Goal: Task Accomplishment & Management: Manage account settings

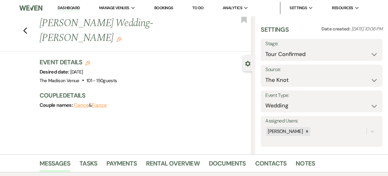
select select "4"
select select "2"
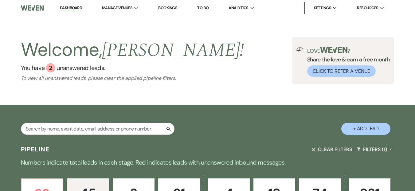
select select "9"
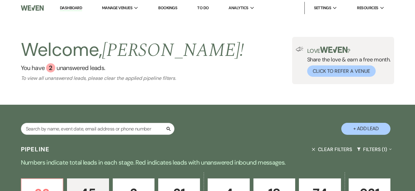
select select "9"
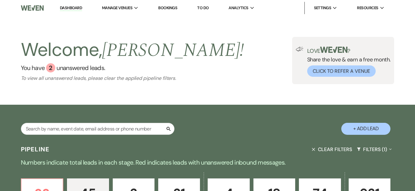
select select "9"
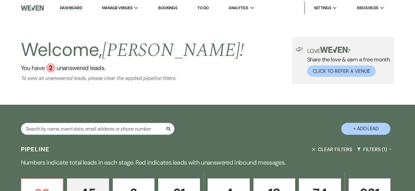
select select "9"
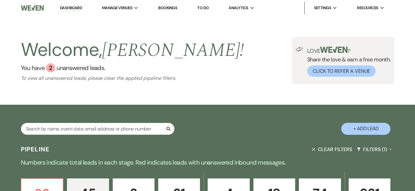
select select "9"
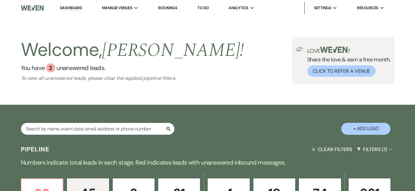
select select "9"
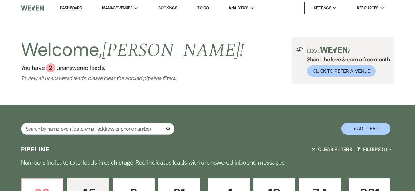
select select "9"
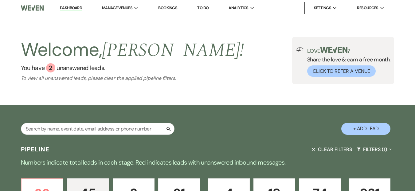
select select "9"
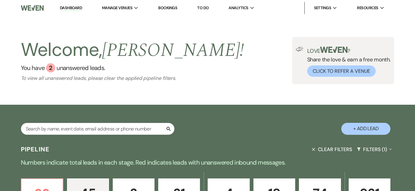
select select "9"
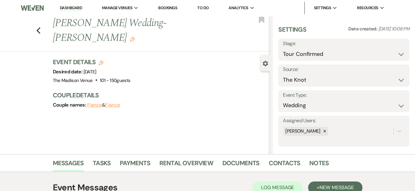
select select "4"
select select "2"
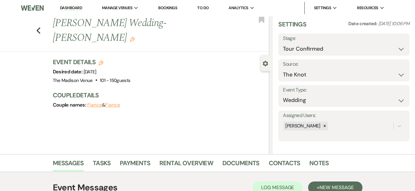
click at [71, 7] on link "Dashboard" at bounding box center [71, 8] width 22 height 6
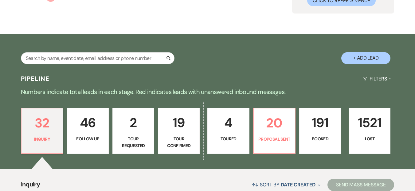
scroll to position [206, 0]
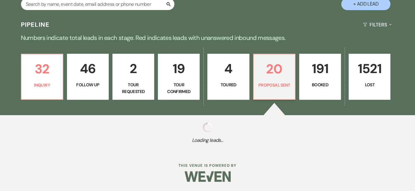
select select "6"
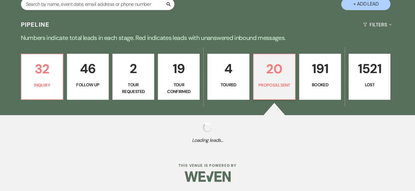
select select "6"
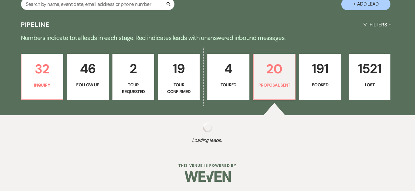
select select "6"
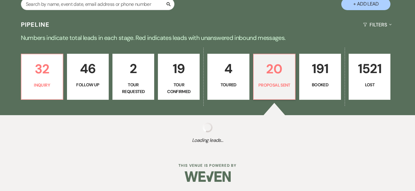
select select "6"
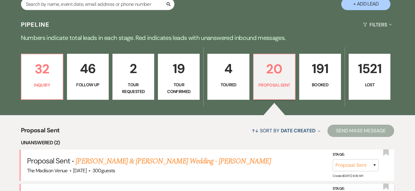
scroll to position [206, 0]
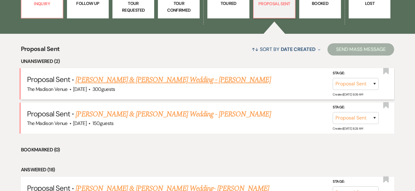
click at [159, 80] on link "Nathan Christman & Kerry Jamieson Wedding - Daryl" at bounding box center [172, 79] width 195 height 11
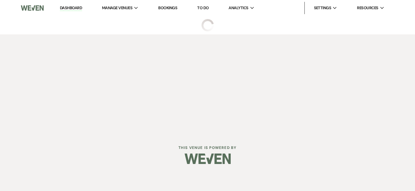
select select "6"
select select "5"
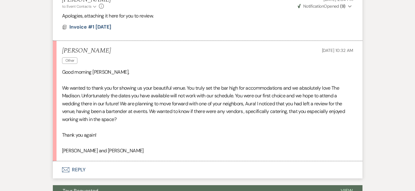
scroll to position [698, 0]
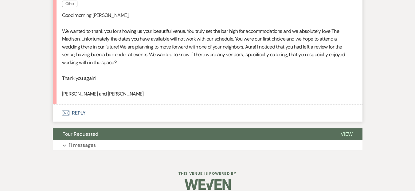
click at [129, 107] on button "Envelope Reply" at bounding box center [207, 112] width 309 height 17
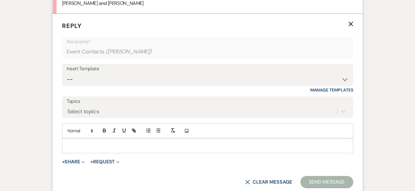
scroll to position [790, 0]
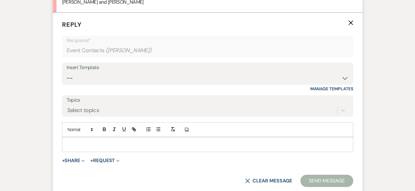
click at [132, 141] on p at bounding box center [207, 144] width 281 height 7
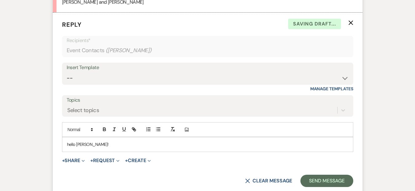
click at [67, 141] on p "hello Kerry!" at bounding box center [207, 144] width 281 height 7
click at [94, 141] on p "Hello Kerry!" at bounding box center [207, 144] width 281 height 7
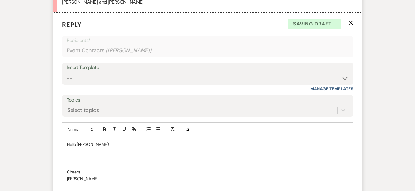
click at [72, 155] on p at bounding box center [207, 158] width 281 height 7
click at [71, 155] on p "thank you so much for your response and letting me know" at bounding box center [207, 158] width 281 height 7
click at [207, 155] on p "Thank you so much for your response and letting me know" at bounding box center [207, 158] width 281 height 7
click at [189, 155] on p "Thank you so much for your response and for letting me know" at bounding box center [207, 158] width 281 height 7
click at [68, 155] on p "Thank you so much for your response and for letting me know!" at bounding box center [207, 158] width 281 height 7
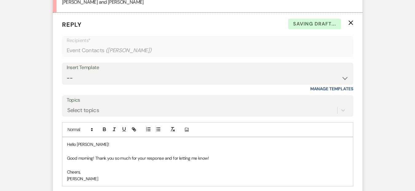
click at [220, 155] on p "Good morning! Thank you so much for your response and for letting me know!" at bounding box center [207, 158] width 281 height 7
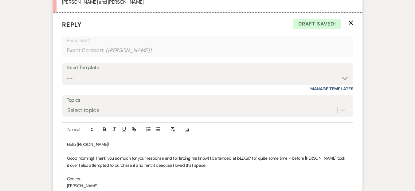
click at [305, 155] on p "Good morning! Thank you so much for your response and for letting me know! I ba…" at bounding box center [207, 162] width 281 height 14
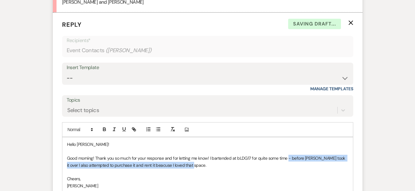
drag, startPoint x: 268, startPoint y: 158, endPoint x: 288, endPoint y: 149, distance: 22.2
click at [288, 155] on p "Good morning! Thank you so much for your response and for letting me know! I ba…" at bounding box center [207, 162] width 281 height 14
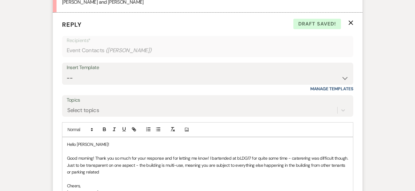
click at [299, 155] on p "Good morning! Thank you so much for your response and for letting me know! I ba…" at bounding box center [207, 165] width 281 height 21
click at [99, 164] on p "Good morning! Thank you so much for your response and for letting me know! I ba…" at bounding box center [207, 165] width 281 height 21
click at [106, 164] on p "Good morning! Thank you so much for your response and for letting me know! I ba…" at bounding box center [207, 165] width 281 height 21
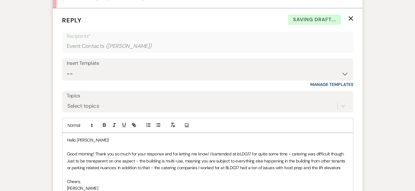
scroll to position [800, 0]
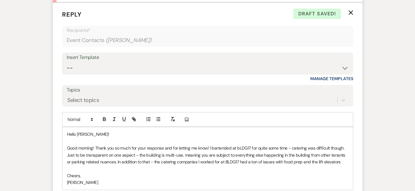
click at [0, 0] on qb-div "Replace with -related" at bounding box center [0, 0] width 0 height 0
click at [334, 145] on p "Good morning! Thank you so much for your response and for letting me know! I ba…" at bounding box center [207, 155] width 281 height 21
click at [343, 155] on p "Good morning! Thank you so much for your response and for letting me know! I ba…" at bounding box center [207, 155] width 281 height 21
click at [147, 157] on p "Good morning! Thank you so much for your response and for letting me know! I ba…" at bounding box center [207, 155] width 281 height 21
click at [122, 146] on p "Good morning! Thank you so much for your response and for letting me know! I ba…" at bounding box center [207, 155] width 281 height 21
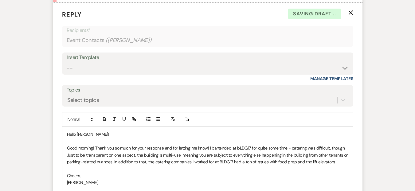
click at [318, 172] on p "Cheers," at bounding box center [207, 175] width 281 height 7
click at [297, 145] on p "Good morning! Thank you so much for your response and for letting me know! I ba…" at bounding box center [207, 155] width 281 height 21
click at [0, 0] on span "—catering" at bounding box center [0, 0] width 0 height 0
click at [344, 152] on p "Good morning! Thank you so much for your response and for letting me know! I ba…" at bounding box center [207, 155] width 281 height 21
click at [341, 154] on p "Good morning! Thank you so much for your response and for letting me know! I ba…" at bounding box center [207, 155] width 281 height 21
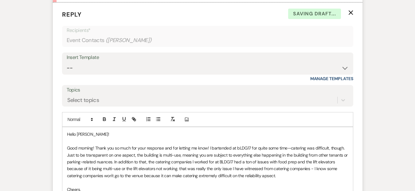
click at [221, 179] on p at bounding box center [207, 182] width 281 height 7
click at [229, 166] on p "Good morning! Thank you so much for your response and for letting me know! I ba…" at bounding box center [207, 162] width 281 height 34
click at [272, 179] on p at bounding box center [207, 182] width 281 height 7
click at [271, 170] on p "Good morning! Thank you so much for your response and for letting me know! I ba…" at bounding box center [207, 162] width 281 height 34
click at [244, 170] on p "Good morning! Thank you so much for your response and for letting me know! I ba…" at bounding box center [207, 162] width 281 height 34
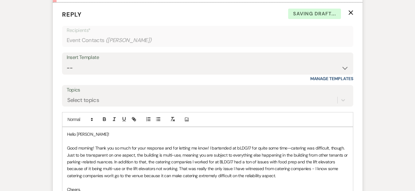
click at [287, 169] on p "Good morning! Thank you so much for your response and for letting me know! I ba…" at bounding box center [207, 162] width 281 height 34
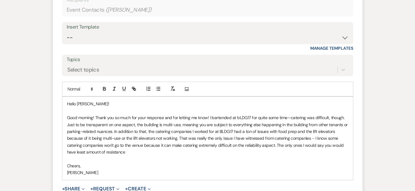
scroll to position [857, 0]
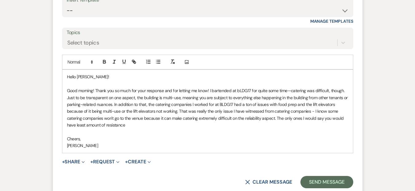
click at [218, 143] on div "Hello Kerry! Good morning! Thank you so much for your response and for letting …" at bounding box center [207, 111] width 290 height 83
click at [268, 111] on p "Good morning! Thank you so much for your response and for letting me know! I ba…" at bounding box center [207, 107] width 281 height 41
click at [348, 109] on p "Good morning! Thank you so much for your response and for letting me know! I ba…" at bounding box center [207, 107] width 281 height 41
click at [129, 129] on p at bounding box center [207, 132] width 281 height 7
click at [128, 117] on p "Good morning! Thank you so much for your response and for letting me know! I ba…" at bounding box center [207, 107] width 281 height 41
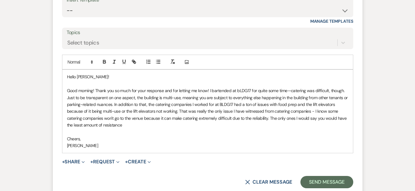
click at [268, 110] on p "Good morning! Thank you so much for your response and for letting me know! I ba…" at bounding box center [207, 107] width 281 height 41
click at [212, 129] on p at bounding box center [207, 132] width 281 height 7
click at [155, 118] on p "Good morning! Thank you so much for your response and for letting me know! I ba…" at bounding box center [207, 107] width 281 height 41
click at [122, 105] on p "Good morning! Thank you so much for your response and for letting me know! I ba…" at bounding box center [207, 107] width 281 height 41
click at [198, 135] on p "Cheers," at bounding box center [207, 138] width 281 height 7
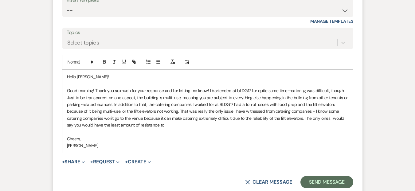
click at [259, 112] on p "Good morning! Thank you so much for your response and for letting me know! I ba…" at bounding box center [207, 107] width 281 height 41
click at [289, 135] on p "Cheers," at bounding box center [207, 138] width 281 height 7
click at [271, 112] on p "Good morning! Thank you so much for your response and for letting me know! I ba…" at bounding box center [207, 107] width 281 height 41
click at [210, 135] on p "Cheers," at bounding box center [207, 138] width 281 height 7
click at [272, 109] on p "Good morning! Thank you so much for your response and for letting me know! I ba…" at bounding box center [207, 107] width 281 height 41
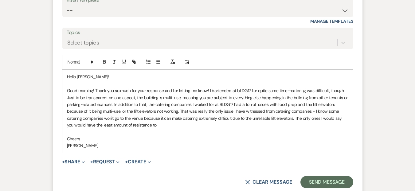
click at [276, 119] on p "Good morning! Thank you so much for your response and for letting me know! I ba…" at bounding box center [207, 107] width 281 height 41
click at [0, 0] on span "Replace with" at bounding box center [0, 0] width 0 height 0
click at [164, 142] on p "[PERSON_NAME]" at bounding box center [207, 145] width 281 height 7
click at [120, 105] on p "Good morning! Thank you so much for your response and for letting me know! I ba…" at bounding box center [207, 107] width 281 height 41
click at [0, 0] on div "multi-use , or" at bounding box center [0, 0] width 0 height 0
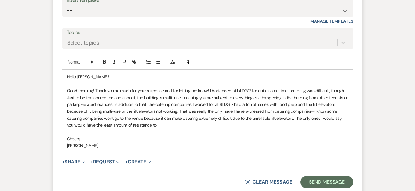
click at [124, 105] on p "Good morning! Thank you so much for your response and for letting me know! I ba…" at bounding box center [207, 107] width 281 height 41
click at [212, 142] on p "[PERSON_NAME]" at bounding box center [207, 145] width 281 height 7
click at [169, 142] on p "[PERSON_NAME]" at bounding box center [207, 145] width 281 height 7
click at [177, 129] on p at bounding box center [207, 132] width 281 height 7
click at [167, 120] on p "Good morning! Thank you so much for your response and for letting me know! I ba…" at bounding box center [207, 107] width 281 height 41
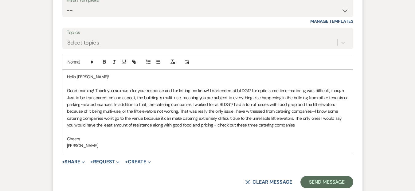
click at [167, 142] on p "[PERSON_NAME]" at bounding box center [207, 145] width 281 height 7
click at [246, 142] on p "[PERSON_NAME]" at bounding box center [207, 145] width 281 height 7
click at [203, 143] on div "Hello Kerry! Good morning! Thank you so much for your response and for letting …" at bounding box center [207, 111] width 290 height 83
click at [233, 96] on p "Good morning! Thank you so much for your response and for letting me know! I ba…" at bounding box center [207, 107] width 281 height 41
click at [315, 119] on p "Good morning! Thank you so much for your response and for letting me know! I ba…" at bounding box center [207, 107] width 281 height 41
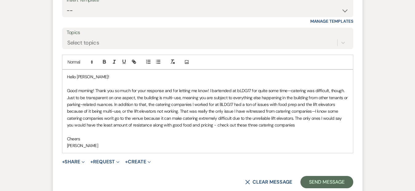
click at [143, 119] on p "Good morning! Thank you so much for your response and for letting me know! I ba…" at bounding box center [207, 107] width 281 height 41
click at [0, 0] on span "with," at bounding box center [0, 0] width 0 height 0
drag, startPoint x: 304, startPoint y: 118, endPoint x: 228, endPoint y: 119, distance: 75.8
click at [228, 119] on p "Good morning! Thank you so much for your response and for letting me know! I ba…" at bounding box center [207, 107] width 281 height 41
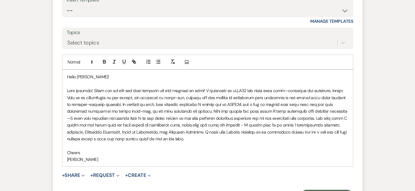
click at [170, 130] on p at bounding box center [207, 114] width 281 height 55
click at [298, 123] on p at bounding box center [207, 114] width 281 height 55
click at [0, 0] on span "I have" at bounding box center [0, 0] width 0 height 0
click at [321, 119] on p at bounding box center [207, 114] width 281 height 55
click at [222, 118] on p at bounding box center [207, 114] width 281 height 55
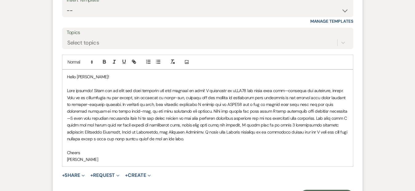
click at [341, 120] on p at bounding box center [207, 114] width 281 height 55
click at [290, 123] on p at bounding box center [207, 114] width 281 height 55
click at [227, 126] on p at bounding box center [207, 114] width 281 height 55
click at [241, 149] on p "Cheers" at bounding box center [207, 152] width 281 height 7
click at [227, 73] on p "Hello Kerry!" at bounding box center [207, 76] width 281 height 7
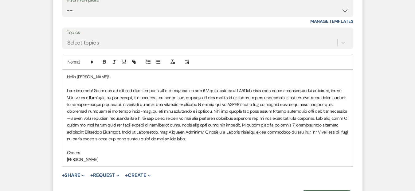
click at [224, 121] on p at bounding box center [207, 114] width 281 height 55
click at [228, 125] on p at bounding box center [207, 114] width 281 height 55
click at [0, 0] on div "Creations" at bounding box center [0, 0] width 0 height 0
click at [175, 132] on p at bounding box center [207, 114] width 281 height 55
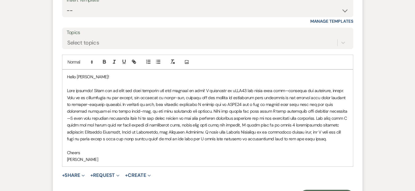
click at [97, 132] on p at bounding box center [207, 114] width 281 height 55
click at [166, 131] on p at bounding box center [207, 114] width 281 height 55
click at [327, 133] on p at bounding box center [207, 114] width 281 height 55
click at [293, 110] on p at bounding box center [207, 114] width 281 height 55
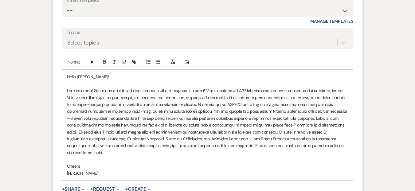
click at [204, 120] on p at bounding box center [207, 121] width 281 height 69
click at [94, 114] on p at bounding box center [207, 121] width 281 height 69
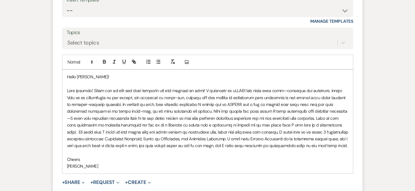
click at [213, 118] on p at bounding box center [207, 118] width 281 height 62
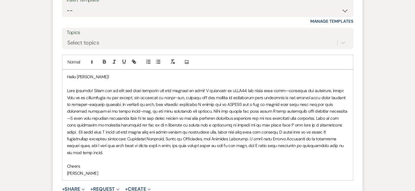
click at [334, 109] on p at bounding box center [207, 121] width 281 height 69
click at [312, 116] on p at bounding box center [207, 121] width 281 height 69
click at [0, 0] on div "level." at bounding box center [0, 0] width 0 height 0
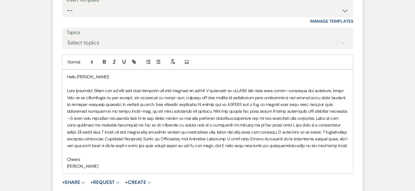
click at [306, 163] on p "[PERSON_NAME]" at bounding box center [207, 166] width 281 height 7
click at [218, 119] on p at bounding box center [207, 118] width 281 height 62
click at [218, 117] on p at bounding box center [207, 118] width 281 height 62
click at [332, 149] on p at bounding box center [207, 152] width 281 height 7
click at [334, 111] on p at bounding box center [207, 118] width 281 height 62
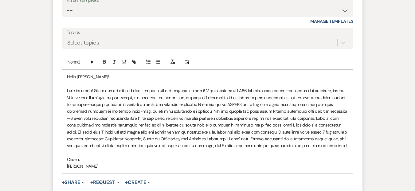
click at [0, 0] on span "uncommon" at bounding box center [0, 0] width 0 height 0
click at [333, 139] on p at bounding box center [207, 118] width 281 height 62
click at [345, 149] on p at bounding box center [207, 152] width 281 height 7
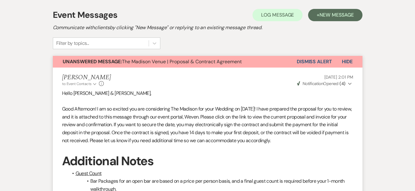
scroll to position [0, 0]
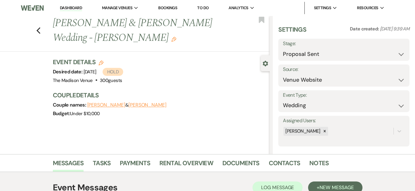
click at [199, 136] on div "Previous Nathan Christman & Kerry Jamieson Wedding - Daryl Edit Bookmark Gear S…" at bounding box center [134, 85] width 269 height 138
click at [105, 65] on h3 "Event Details Edit" at bounding box center [88, 62] width 71 height 9
click at [102, 63] on icon "Edit" at bounding box center [101, 62] width 5 height 5
select select "775"
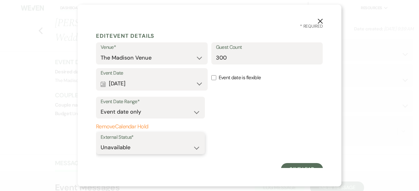
click at [149, 149] on select "Available Unavailable" at bounding box center [151, 147] width 100 height 12
select select "true"
click at [101, 141] on select "Available Unavailable" at bounding box center [151, 147] width 100 height 12
click at [298, 167] on button "Save Lead" at bounding box center [302, 169] width 42 height 12
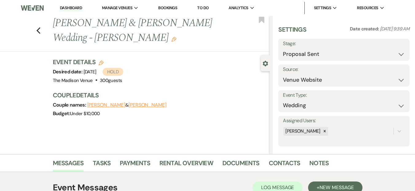
click at [239, 131] on div "Previous Nathan Christman & Kerry Jamieson Wedding - Daryl Edit Bookmark Gear S…" at bounding box center [134, 85] width 269 height 138
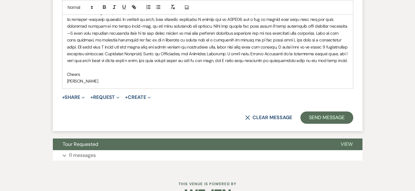
scroll to position [933, 0]
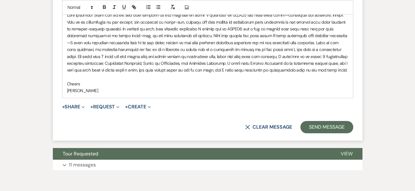
click at [327, 62] on p at bounding box center [207, 43] width 281 height 62
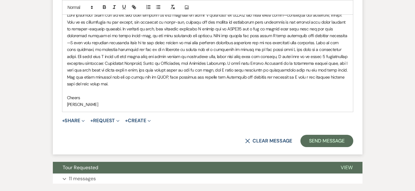
click at [233, 68] on p at bounding box center [207, 49] width 281 height 75
click at [221, 42] on p at bounding box center [207, 49] width 281 height 75
click at [104, 76] on p at bounding box center [207, 49] width 281 height 75
click at [103, 75] on p at bounding box center [207, 49] width 281 height 75
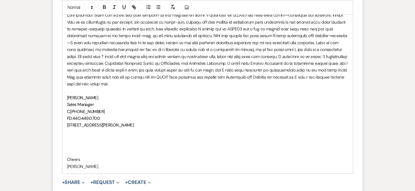
click at [73, 129] on p at bounding box center [207, 132] width 281 height 7
click at [72, 135] on p at bounding box center [207, 138] width 281 height 7
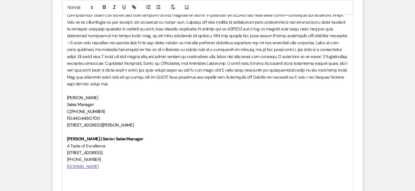
click at [86, 95] on span "Erica Coffee" at bounding box center [82, 98] width 31 height 6
drag, startPoint x: 106, startPoint y: 4, endPoint x: 107, endPoint y: 14, distance: 9.9
click at [106, 5] on icon "button" at bounding box center [105, 7] width 6 height 6
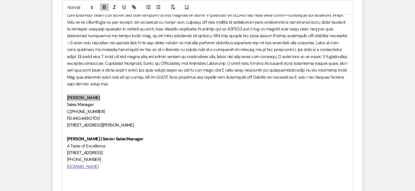
scroll to position [987, 0]
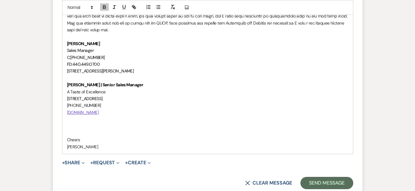
click at [75, 116] on p at bounding box center [207, 119] width 281 height 7
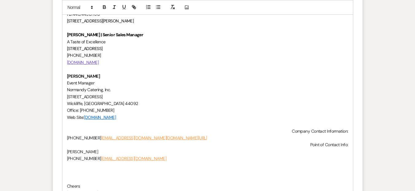
scroll to position [1037, 0]
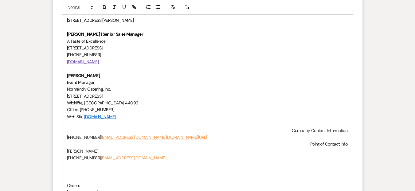
drag, startPoint x: 72, startPoint y: 139, endPoint x: 68, endPoint y: 133, distance: 7.7
click at [68, 133] on div "Hello Kerry! Erica Coffee Sales Manager C:216-630-2335 FD:440.449.0700 6111 Lan…" at bounding box center [207, 45] width 290 height 310
click at [94, 155] on span "(216) 226-2282" at bounding box center [84, 158] width 34 height 6
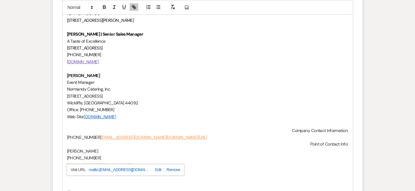
click at [166, 134] on link "www.italiancreations.net/" at bounding box center [186, 137] width 41 height 6
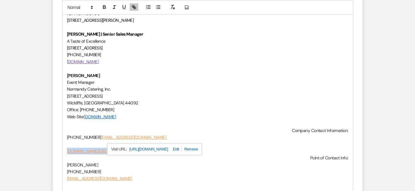
drag, startPoint x: 84, startPoint y: 152, endPoint x: 68, endPoint y: 144, distance: 18.3
click at [68, 144] on div "Hello Kerry! Erica Coffee Sales Manager C:216-630-2335 FD:440.449.0700 6111 Lan…" at bounding box center [207, 55] width 290 height 330
copy link "www.italiancreations.net/"
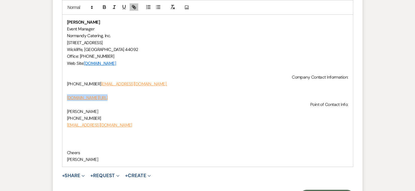
scroll to position [1092, 0]
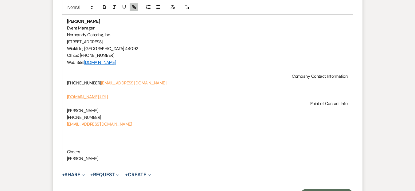
click at [83, 128] on p at bounding box center [207, 131] width 281 height 7
click at [68, 114] on span "(216) 226-2282" at bounding box center [84, 117] width 34 height 6
drag, startPoint x: 119, startPoint y: 88, endPoint x: 67, endPoint y: 76, distance: 53.8
click at [67, 76] on div "Hello Kerry! Erica Coffee Sales Manager C:216-630-2335 FD:440.449.0700 6111 Lan…" at bounding box center [207, 0] width 290 height 330
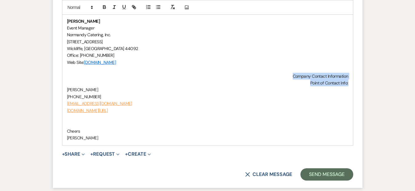
drag, startPoint x: 316, startPoint y: 66, endPoint x: 355, endPoint y: 74, distance: 39.8
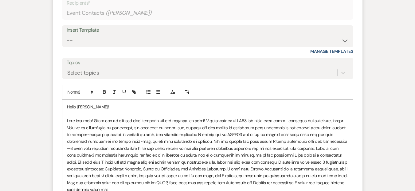
scroll to position [933, 0]
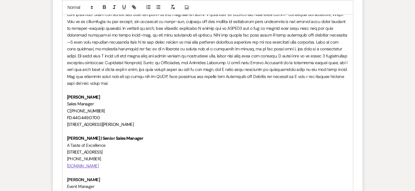
click at [128, 100] on p "Sales Manager" at bounding box center [207, 103] width 281 height 7
click at [106, 75] on p at bounding box center [207, 48] width 281 height 75
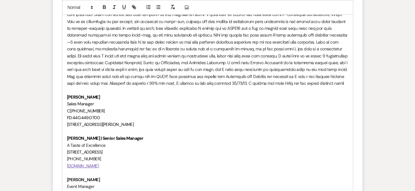
click at [260, 70] on p at bounding box center [207, 48] width 281 height 75
click at [0, 0] on div "bookings ," at bounding box center [0, 0] width 0 height 0
click at [327, 75] on p at bounding box center [207, 48] width 281 height 75
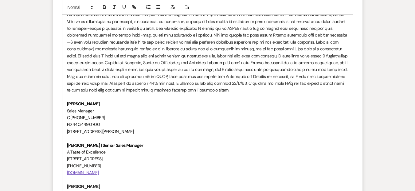
click at [133, 84] on p at bounding box center [207, 52] width 281 height 83
click at [164, 76] on p at bounding box center [207, 52] width 281 height 83
click at [0, 0] on span "," at bounding box center [0, 0] width 0 height 0
click at [259, 77] on p at bounding box center [207, 52] width 281 height 83
click at [283, 77] on p at bounding box center [207, 52] width 281 height 83
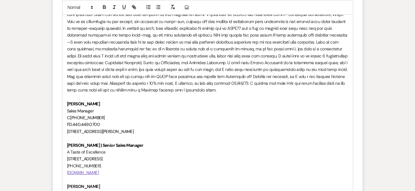
click at [139, 94] on p at bounding box center [207, 97] width 281 height 7
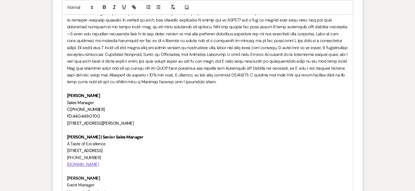
scroll to position [946, 0]
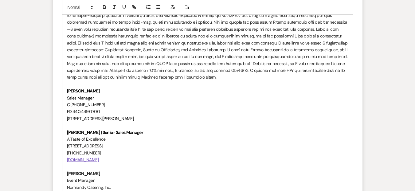
click at [196, 69] on p at bounding box center [207, 39] width 281 height 83
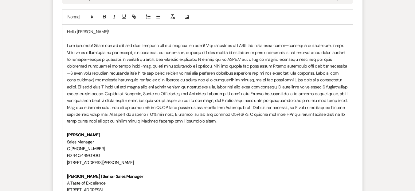
scroll to position [892, 0]
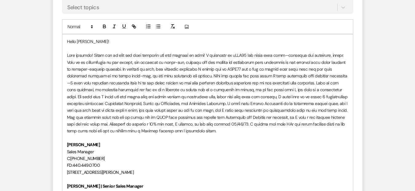
click at [238, 52] on p at bounding box center [207, 93] width 281 height 83
click at [0, 0] on span "," at bounding box center [0, 0] width 0 height 0
click at [147, 107] on p at bounding box center [207, 93] width 281 height 83
click at [0, 0] on span "." at bounding box center [0, 0] width 0 height 0
click at [158, 110] on p at bounding box center [207, 93] width 281 height 83
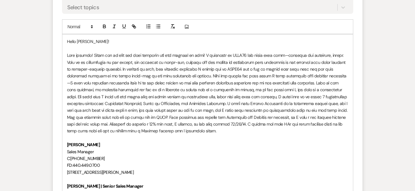
click at [248, 134] on p at bounding box center [207, 137] width 281 height 7
click at [248, 108] on p at bounding box center [207, 93] width 281 height 83
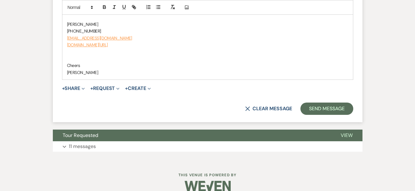
scroll to position [1151, 0]
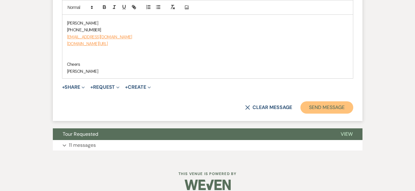
click at [324, 101] on button "Send Message" at bounding box center [326, 107] width 52 height 12
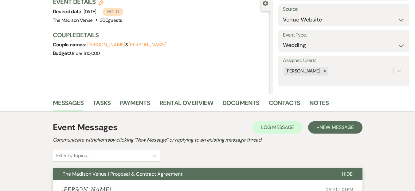
scroll to position [0, 0]
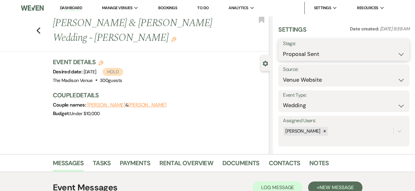
click at [310, 58] on select "Inquiry Follow Up Tour Requested Tour Confirmed Toured Proposal Sent Booked Lost" at bounding box center [344, 54] width 122 height 12
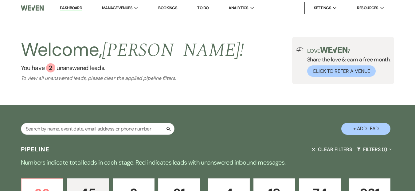
select select "9"
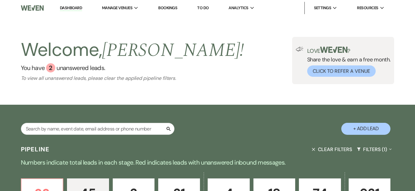
select select "9"
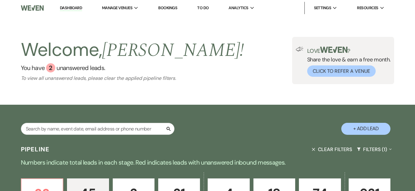
select select "9"
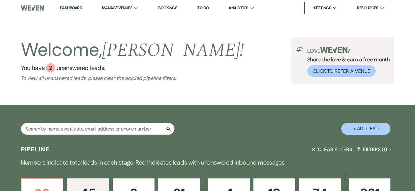
select select "9"
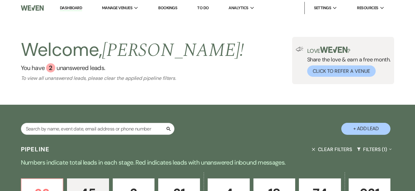
select select "9"
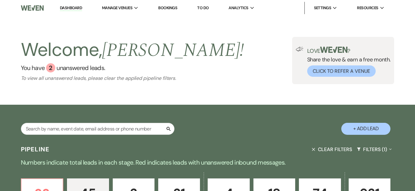
select select "9"
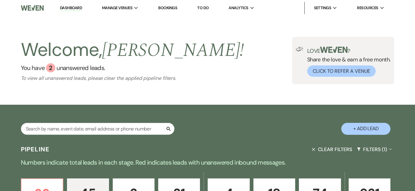
select select "9"
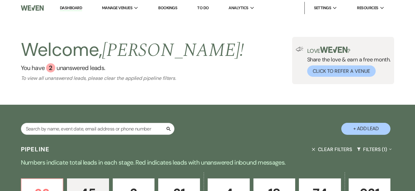
select select "9"
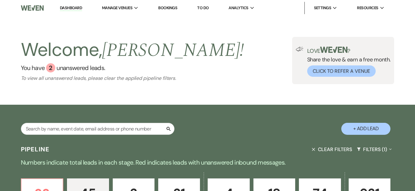
select select "9"
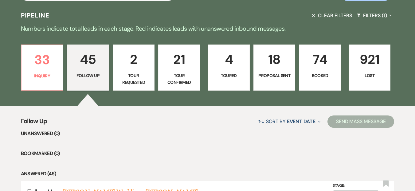
scroll to position [21, 0]
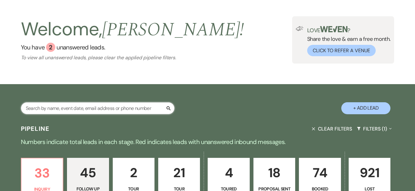
click at [61, 112] on input "text" at bounding box center [97, 108] width 153 height 12
type input "theresa reardon"
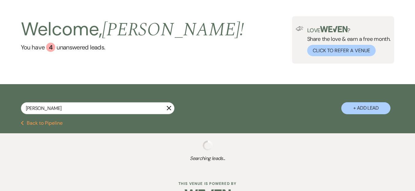
select select "4"
select select "8"
select select "5"
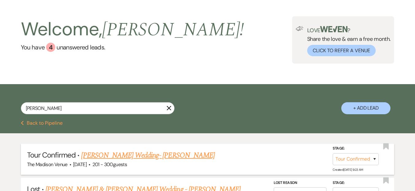
scroll to position [122, 0]
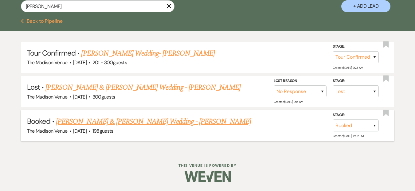
click at [147, 124] on link "Teresa Reardon & Alex Wedding - Anthony" at bounding box center [153, 121] width 195 height 11
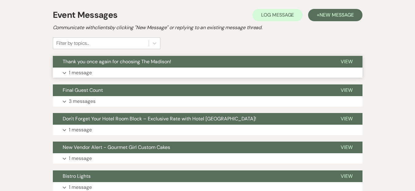
scroll to position [109, 0]
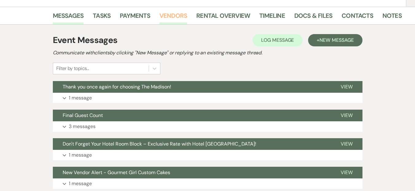
click at [169, 11] on link "Vendors" at bounding box center [173, 18] width 28 height 14
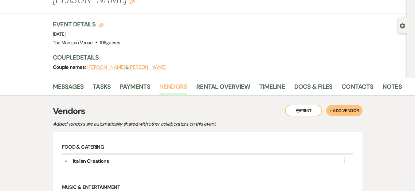
scroll to position [122, 0]
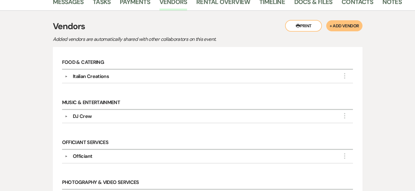
click at [65, 73] on div "▼ Italian Creations More" at bounding box center [207, 76] width 285 height 7
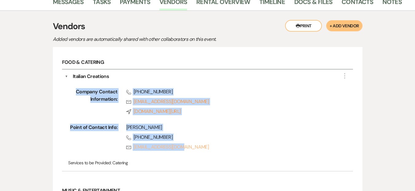
drag, startPoint x: 77, startPoint y: 75, endPoint x: 191, endPoint y: 135, distance: 129.2
click at [191, 135] on div "Company Contact Information: Phone (216) 226-2282 Rsvp rosskeller4@aol.com Comp…" at bounding box center [207, 124] width 285 height 88
copy div "Company Contact Information: Phone (216) 226-2282 Rsvp rosskeller4@aol.com Comp…"
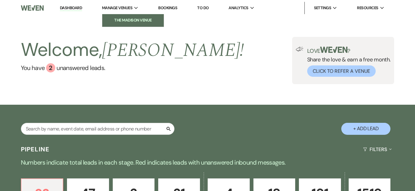
click at [112, 17] on li "The Madison Venue" at bounding box center [132, 20] width 55 height 6
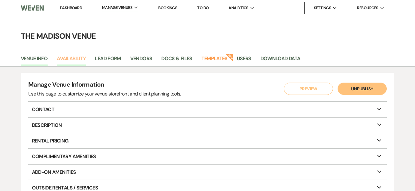
click at [81, 60] on link "Availability" at bounding box center [71, 61] width 29 height 12
select select "3"
select select "2026"
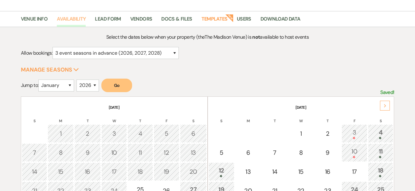
scroll to position [42, 0]
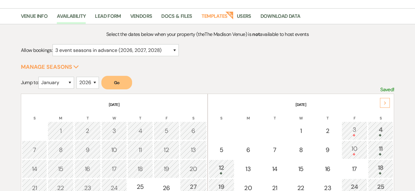
click at [384, 100] on div "Next" at bounding box center [385, 103] width 10 height 10
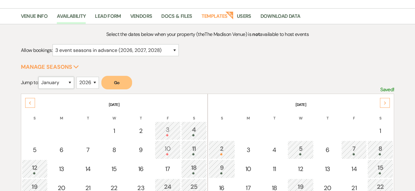
click at [67, 83] on select "January February March April May June July August September October November De…" at bounding box center [56, 83] width 36 height 12
select select "11"
click at [40, 77] on select "January February March April May June July August September October November De…" at bounding box center [56, 83] width 36 height 12
click at [118, 82] on button "Go" at bounding box center [116, 83] width 31 height 14
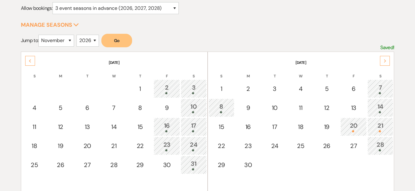
click at [381, 127] on div "21" at bounding box center [379, 126] width 19 height 11
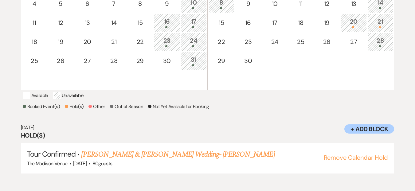
scroll to position [191, 0]
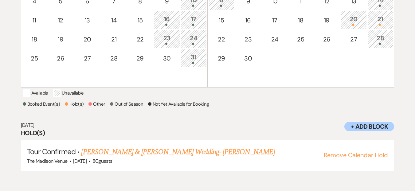
click at [355, 18] on div "20" at bounding box center [353, 19] width 20 height 11
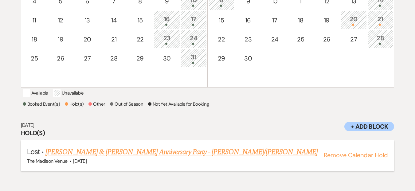
click at [341, 158] on button "Remove Calendar Hold" at bounding box center [355, 155] width 64 height 6
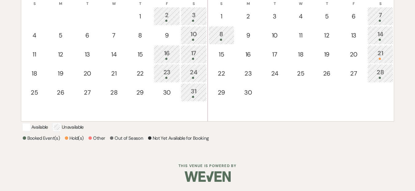
click at [374, 48] on div "21" at bounding box center [379, 53] width 19 height 11
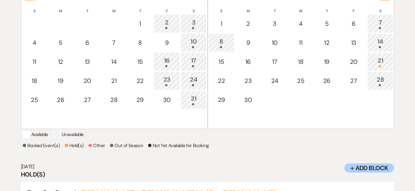
click at [219, 39] on div "8" at bounding box center [221, 42] width 19 height 11
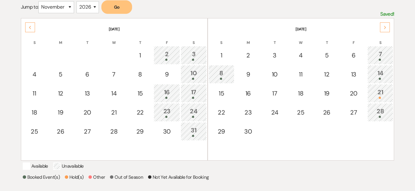
scroll to position [40, 0]
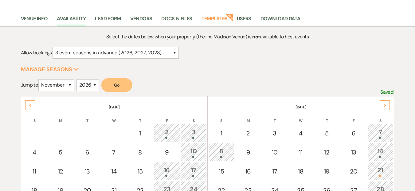
click at [178, 74] on div "Select the dates below when your property (the The Madison Venue ) is not avail…" at bounding box center [207, 183] width 373 height 301
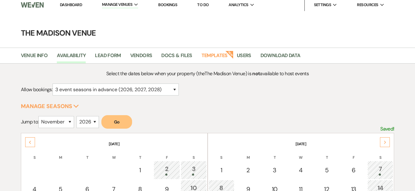
scroll to position [0, 0]
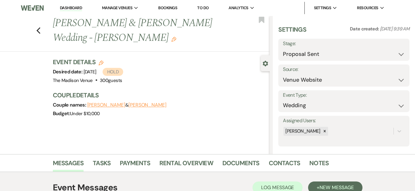
click at [102, 63] on icon "Edit" at bounding box center [101, 62] width 5 height 5
select select "775"
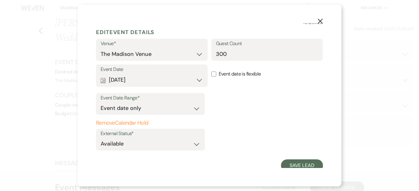
scroll to position [7, 0]
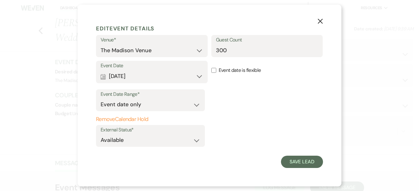
click at [141, 120] on button "Remove Calendar Hold" at bounding box center [150, 119] width 109 height 6
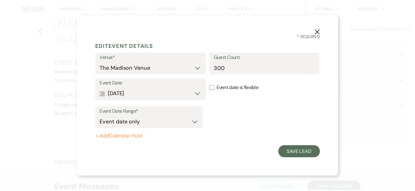
scroll to position [0, 0]
click at [323, 157] on div "X * Required Edit Event Details Venue* The Madison Venue Guest Count 300 Event …" at bounding box center [210, 95] width 264 height 162
click at [300, 153] on button "Save Lead" at bounding box center [302, 152] width 42 height 12
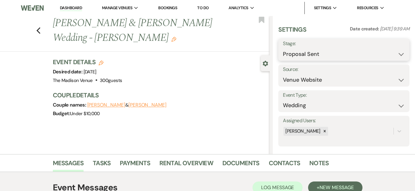
click at [330, 56] on select "Inquiry Follow Up Tour Requested Tour Confirmed Toured Proposal Sent Booked Lost" at bounding box center [344, 54] width 122 height 12
select select "8"
click at [283, 48] on select "Inquiry Follow Up Tour Requested Tour Confirmed Toured Proposal Sent Booked Lost" at bounding box center [344, 54] width 122 height 12
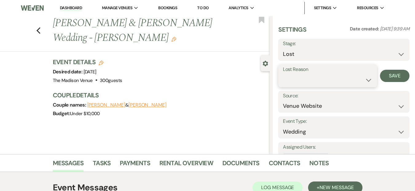
click at [301, 80] on select "Booked Elsewhere Budget Date Unavailable No Response Not a Good Match Capacity …" at bounding box center [327, 80] width 89 height 12
select select "6"
click at [283, 74] on select "Booked Elsewhere Budget Date Unavailable No Response Not a Good Match Capacity …" at bounding box center [327, 80] width 89 height 12
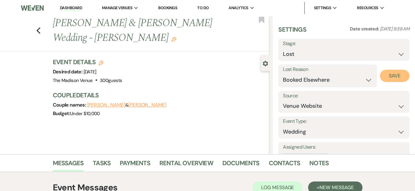
click at [399, 76] on button "Save" at bounding box center [394, 76] width 29 height 12
click at [69, 7] on link "Dashboard" at bounding box center [71, 8] width 22 height 6
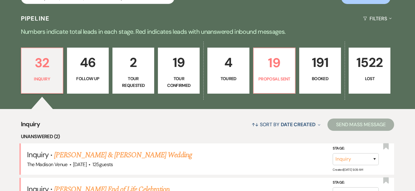
scroll to position [223, 0]
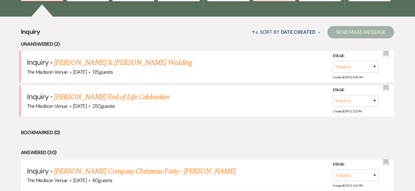
click at [153, 30] on div "↑↓ Sort By Date Created Expand Send Mass Message" at bounding box center [217, 32] width 354 height 16
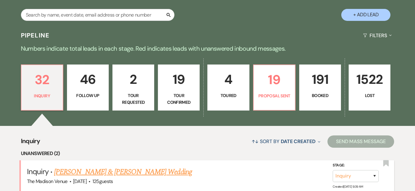
scroll to position [104, 0]
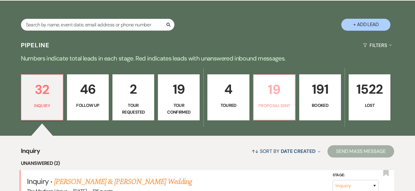
click at [274, 95] on p "19" at bounding box center [274, 89] width 34 height 21
select select "6"
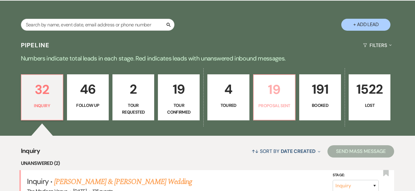
select select "6"
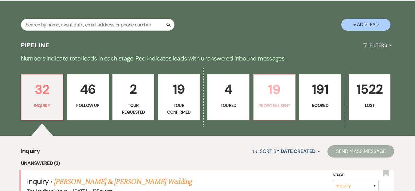
select select "6"
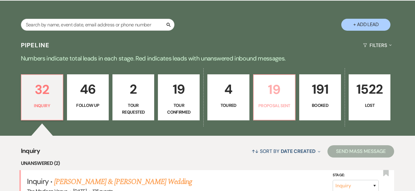
select select "6"
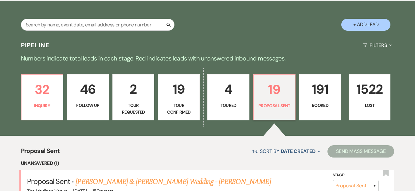
scroll to position [229, 0]
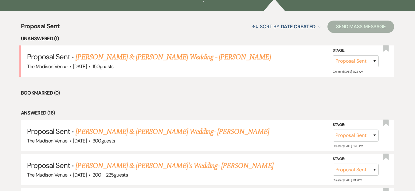
click at [127, 93] on li "Bookmarked (0)" at bounding box center [207, 93] width 373 height 8
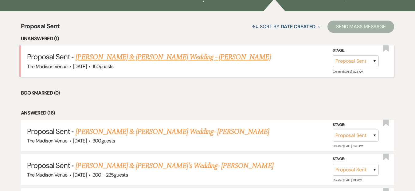
click at [143, 66] on div "The Madison Venue · [DATE] · 150 guests" at bounding box center [207, 67] width 361 height 8
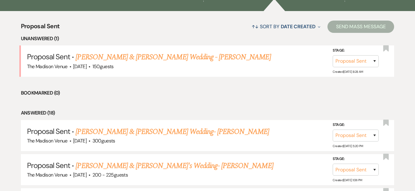
click at [142, 59] on link "[PERSON_NAME] & [PERSON_NAME] Wedding - [PERSON_NAME]" at bounding box center [172, 57] width 195 height 11
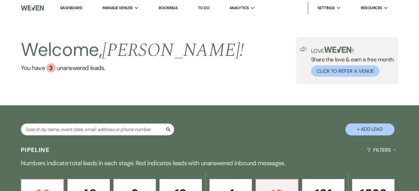
select select "6"
select select "5"
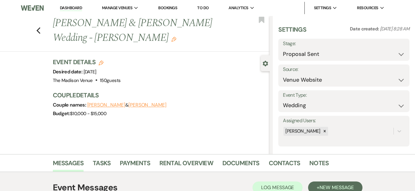
click at [87, 128] on div "Previous Kyler Curtis & Lalia Mangione's Wedding - Cher Edit Bookmark Gear Sett…" at bounding box center [134, 85] width 269 height 138
click at [40, 29] on use "button" at bounding box center [38, 30] width 4 height 7
select select "6"
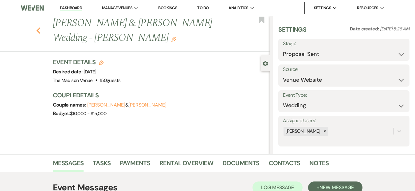
select select "6"
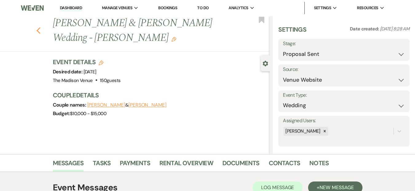
select select "6"
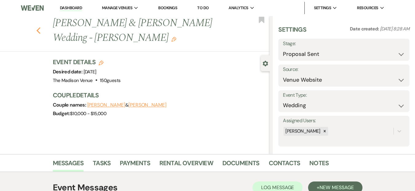
select select "6"
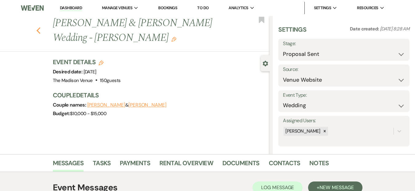
select select "6"
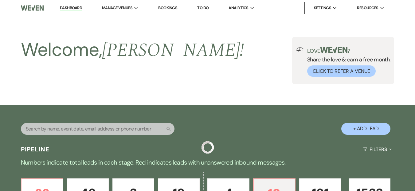
scroll to position [229, 0]
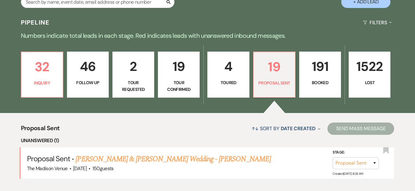
scroll to position [126, 0]
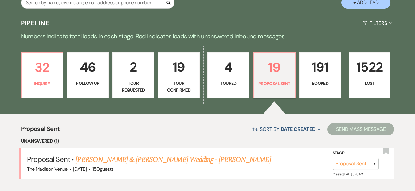
click at [54, 72] on p "32" at bounding box center [42, 67] width 34 height 21
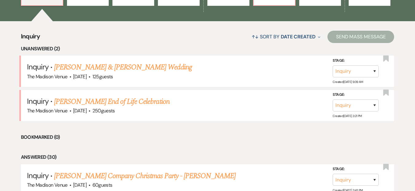
scroll to position [222, 0]
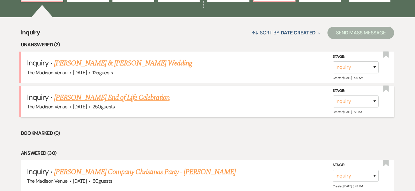
click at [123, 94] on link "[PERSON_NAME] End of Life Celebration" at bounding box center [111, 97] width 115 height 11
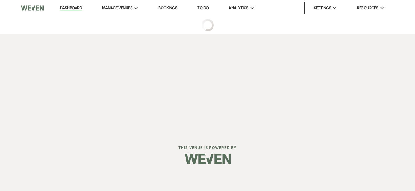
select select "5"
select select "14"
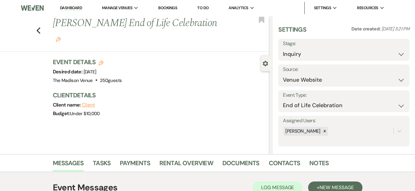
click at [136, 123] on div "Previous Tiffany Ashley's End of Life Celebration Edit Bookmark Gear Settings S…" at bounding box center [134, 85] width 269 height 138
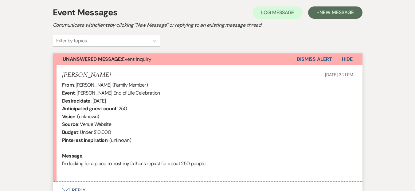
scroll to position [219, 0]
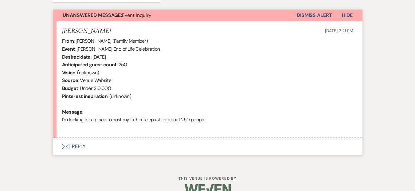
click at [70, 140] on button "Envelope Reply" at bounding box center [207, 146] width 309 height 17
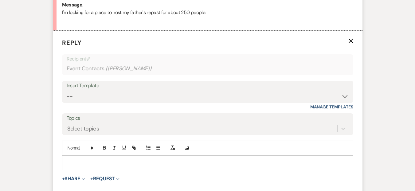
scroll to position [382, 0]
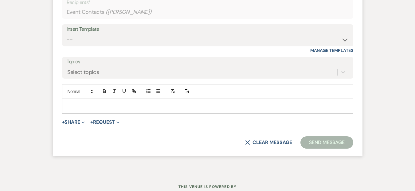
click at [80, 106] on p at bounding box center [207, 106] width 281 height 7
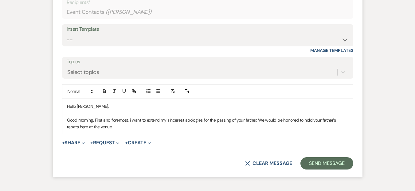
click at [134, 119] on p "Good morning. First and foremost, i want to extend my sincerest apologies for t…" at bounding box center [207, 124] width 281 height 14
click at [0, 0] on div "I want" at bounding box center [0, 0] width 0 height 0
click at [345, 122] on p "Good morning. First and foremost, I want to extend my sincerest apologies for t…" at bounding box center [207, 124] width 281 height 14
click at [0, 0] on div "repast" at bounding box center [0, 0] width 0 height 0
click at [115, 127] on p "Good morning. First and foremost, I want to extend my sincerest apologies for t…" at bounding box center [207, 124] width 281 height 14
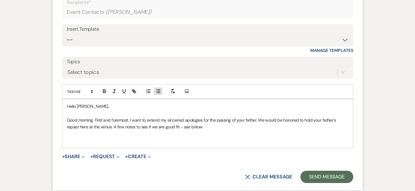
click at [158, 92] on icon "button" at bounding box center [158, 91] width 6 height 6
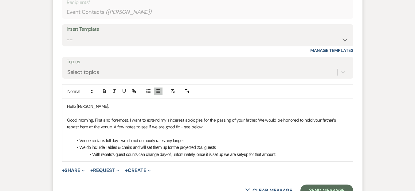
click at [246, 154] on li "With repats's guest counts can change day-of, unfortunately, once it is set up …" at bounding box center [210, 154] width 275 height 7
click at [281, 152] on li "With repats's guest counts can change day-of, unfortunately, once it is set up …" at bounding box center [210, 154] width 275 height 7
click at [230, 156] on li "With repats's guest counts can change day-of, unfortunately, once it is set up …" at bounding box center [210, 154] width 275 height 7
click at [316, 156] on li "With repats's guest counts can change day-of, unfortunately, once it is set up …" at bounding box center [210, 154] width 275 height 7
click at [192, 156] on li "With repats's guest counts can change day-of, unfortunately, once it is set up …" at bounding box center [210, 154] width 275 height 7
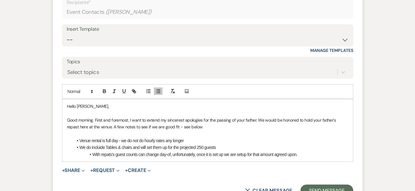
click at [109, 156] on li "With repats's guest counts can change day-of, unfortunately, once it is set up …" at bounding box center [210, 154] width 275 height 7
drag, startPoint x: 128, startPoint y: 152, endPoint x: 138, endPoint y: 149, distance: 10.1
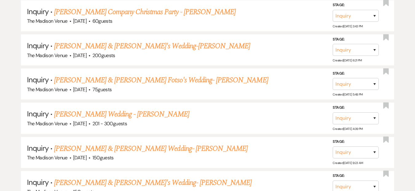
scroll to position [222, 0]
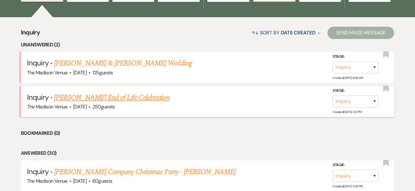
click at [112, 95] on link "[PERSON_NAME] End of Life Celebration" at bounding box center [111, 97] width 115 height 11
select select "5"
select select "14"
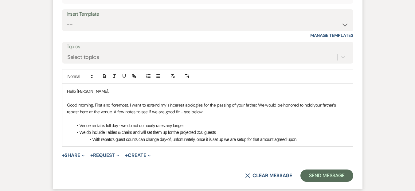
scroll to position [422, 0]
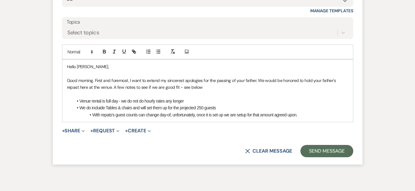
click at [108, 111] on li "With repats's guest counts can change day-of, unfortunately, once it is set up …" at bounding box center [210, 114] width 275 height 7
click at [108, 108] on li "We do incluide Tables & chairs and will set them up for the projected 250 guests" at bounding box center [210, 107] width 275 height 7
click at [0, 0] on span "Replace with" at bounding box center [0, 0] width 0 height 0
click at [0, 0] on span "—we" at bounding box center [0, 0] width 0 height 0
click at [208, 100] on li "Venue rental is for a full day—we do not do hourly rates any longer" at bounding box center [210, 101] width 275 height 7
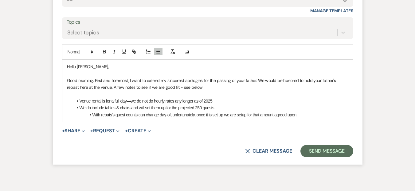
click at [189, 117] on li "With repats's guest counts can change day-of, unfortunately, once it is set up …" at bounding box center [210, 114] width 275 height 7
click at [191, 116] on li "With repats's guest counts can change day-of, unfortunately, once it is set up …" at bounding box center [210, 114] width 275 height 7
click at [0, 0] on span "Replace with" at bounding box center [0, 0] width 0 height 0
click at [312, 114] on li "With repats's guest counts can change day-of, unfortunately; once it is set up …" at bounding box center [210, 114] width 275 height 7
click at [112, 114] on li "With repats's guest counts can change day-of, unfortunately; once it is set up …" at bounding box center [210, 114] width 275 height 7
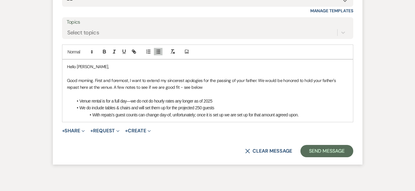
click at [103, 107] on li "We do include tables & chairs and will set them up for the projected 250 guests" at bounding box center [210, 107] width 275 height 7
click at [110, 114] on li "With repats's guest counts can change day-of, unfortunately; once it is set up …" at bounding box center [210, 114] width 275 height 7
click at [315, 115] on li "With repast's guest counts can change day-of, unfortunately; once it is set up,…" at bounding box center [210, 114] width 275 height 7
click at [226, 114] on li "With repast's guest counts can change day-of, unfortunately; once it is set up,…" at bounding box center [210, 114] width 275 height 7
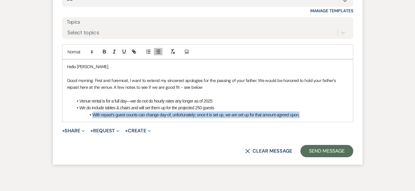
click at [226, 114] on li "With repast's guest counts can change day-of, unfortunately; once it is set up,…" at bounding box center [210, 114] width 275 height 7
click at [110, 49] on button "button" at bounding box center [114, 51] width 9 height 7
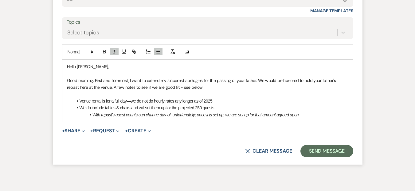
click at [311, 116] on li "With repast's guest counts can change day-of, unfortunately; once it is set up,…" at bounding box center [210, 114] width 275 height 7
click at [222, 100] on li "Venue rental is for a full day—we do not do hourly rates any longer as of 2025" at bounding box center [210, 101] width 275 height 7
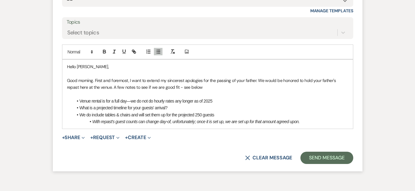
click at [186, 108] on li "What is a projected timeline for your guests' arrival?" at bounding box center [210, 107] width 275 height 7
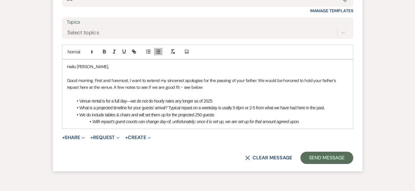
click at [168, 107] on li "What is a projected timeline for your guests' arrival? Typical repast on a week…" at bounding box center [210, 107] width 275 height 7
click at [0, 0] on span "Replace with" at bounding box center [0, 0] width 0 height 0
click at [168, 107] on li "What is a projected timeline for your guests' arrival? A typical repast on a we…" at bounding box center [210, 107] width 275 height 7
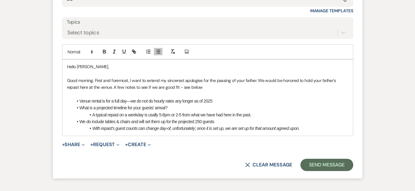
click at [157, 115] on li "A typical repast on a weekday is usally 5-8pm or 2-5 from what we have had here…" at bounding box center [210, 114] width 275 height 7
click at [169, 115] on li "A typical repast on a weekday is usually 5-8pm or 2-5 from what we have had her…" at bounding box center [210, 114] width 275 height 7
click at [186, 114] on li "A typical repast on a weekday is usually 5-8 pm or 2-5 from what we have had he…" at bounding box center [210, 114] width 275 height 7
click at [188, 114] on li "A typical repast on a weekday is usually 5-8 pm or 2-5 pm from what we have had…" at bounding box center [210, 114] width 275 height 7
click at [199, 117] on li "A typical repast on a weekday is usually 5-8 pm or 2-5 pm from what we have had…" at bounding box center [210, 114] width 275 height 7
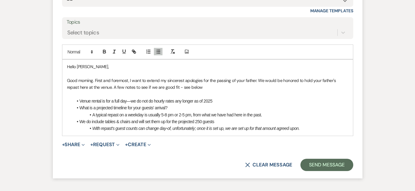
click at [312, 127] on li "With repast's guest counts can change day-of, unfortunately; once it is set up,…" at bounding box center [210, 128] width 275 height 7
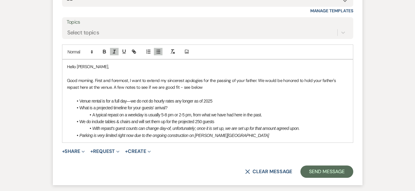
click at [197, 133] on em "Parking is very limited right now due to the ongoing construction on payne Aven…" at bounding box center [173, 135] width 189 height 5
click at [0, 0] on span "Payne Avenue." at bounding box center [0, 0] width 0 height 0
click at [228, 135] on li "Parking is very limited right now due to the ongoing construction on Payne Aven…" at bounding box center [210, 135] width 275 height 7
click at [114, 95] on p at bounding box center [207, 94] width 281 height 7
click at [234, 136] on li "Parking is very limited right now due to the ongoing construction on Payne Aven…" at bounding box center [210, 135] width 275 height 7
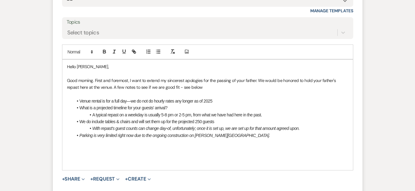
click at [246, 133] on li "Parking is very limited right now due to the ongoing construction on Payne Aven…" at bounding box center [210, 135] width 275 height 7
click at [209, 136] on em "Parking is very limited right now due to the ongoing construction on Payne Aven…" at bounding box center [193, 135] width 228 height 5
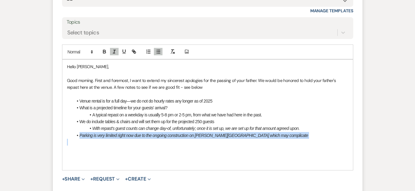
click at [209, 136] on em "Parking is very limited right now due to the ongoing construction on Payne Aven…" at bounding box center [193, 135] width 228 height 5
click at [114, 54] on icon "button" at bounding box center [114, 52] width 6 height 6
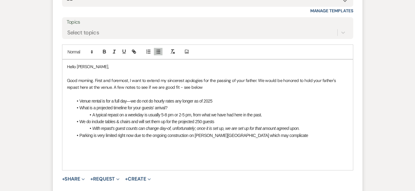
click at [182, 149] on p at bounding box center [207, 149] width 281 height 7
click at [226, 133] on li "Parking is very limited right now due to the ongoing construction on Payne Aven…" at bounding box center [210, 135] width 275 height 7
click at [267, 138] on li "Parking is very limited right now due to the ongoing construction on Payne Aven…" at bounding box center [210, 135] width 275 height 7
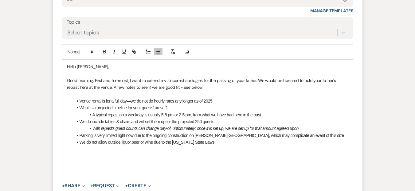
click at [133, 144] on li "We do not allow outside liquor,beer or wine due to the ohio State Laws." at bounding box center [210, 142] width 275 height 7
click at [176, 144] on li "We do not allow outside liquor, beer or wine due to the ohio State Laws." at bounding box center [210, 142] width 275 height 7
click at [219, 144] on li "We do not allow outside liquor, beer or wine due to the Ohio State Laws." at bounding box center [210, 142] width 275 height 7
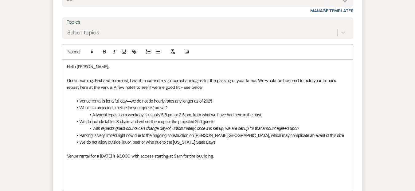
click at [203, 158] on p "Venue rental for a Tuesday is $3,000 with access starting at 9am for the buuild…" at bounding box center [207, 156] width 281 height 7
click at [184, 156] on p "Venue rental for a Tuesday is $3,000 with access starting at 9am for the buildi…" at bounding box center [207, 156] width 281 height 7
click at [140, 157] on p "Venue rental for a Tuesday is $3,000 with access starting at 9 am for the build…" at bounding box center [207, 156] width 281 height 7
click at [138, 156] on p "Venue rental for a Tuesday is $3,000 with access starting at 9 am for the build…" at bounding box center [207, 156] width 281 height 7
click at [229, 157] on p "Venue rental for a Tuesday is $3,000, with access starting at 9 am for the buil…" at bounding box center [207, 156] width 281 height 7
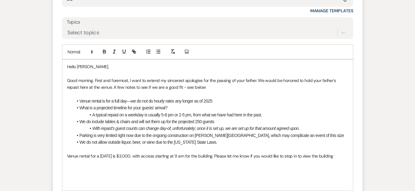
click at [122, 88] on p "Good morning. First and foremost, I want to extend my sincerest apologies for t…" at bounding box center [207, 84] width 281 height 14
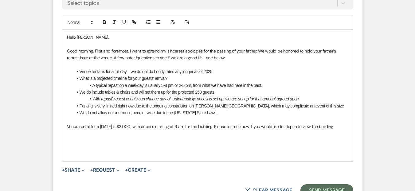
scroll to position [520, 0]
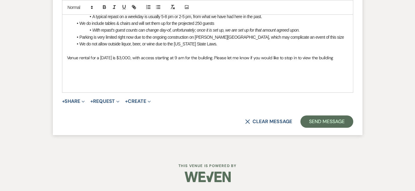
click at [155, 72] on p at bounding box center [207, 71] width 281 height 7
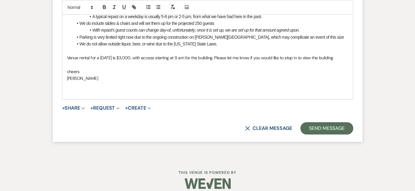
click at [77, 76] on p "Daryl licursi" at bounding box center [207, 78] width 281 height 7
click at [0, 0] on span "Cheers." at bounding box center [0, 0] width 0 height 0
click at [100, 90] on p at bounding box center [207, 92] width 281 height 7
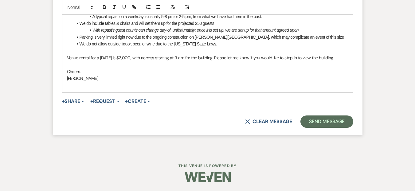
scroll to position [513, 0]
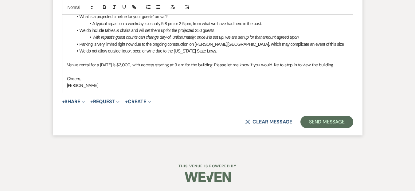
click at [128, 80] on p "Cheers," at bounding box center [207, 78] width 281 height 7
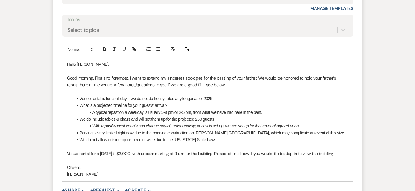
scroll to position [422, 0]
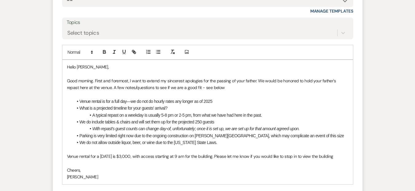
click at [130, 99] on li "Venue rental is for a full day—we do not do hourly rates any longer as of 2025" at bounding box center [210, 101] width 275 height 7
click at [218, 83] on p "Good morning. First and foremost, I want to extend my sincerest apologies for t…" at bounding box center [207, 84] width 281 height 14
click at [132, 125] on li "With repast's guest counts can change day-of, unfortunately; once it is set up,…" at bounding box center [210, 128] width 275 height 7
click at [212, 142] on li "We do not allow outside liquor, beer, or wine due to the Ohio State Laws." at bounding box center [210, 142] width 275 height 7
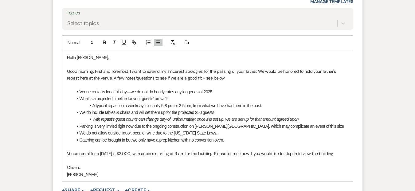
click at [205, 141] on li "Catering can be brought in but we only have a prep kitchen with no convention o…" at bounding box center [210, 140] width 275 height 7
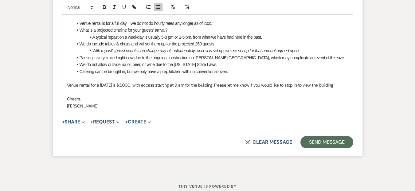
scroll to position [520, 0]
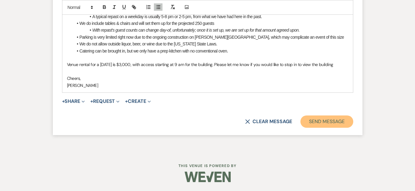
click at [344, 117] on button "Send Message" at bounding box center [326, 121] width 52 height 12
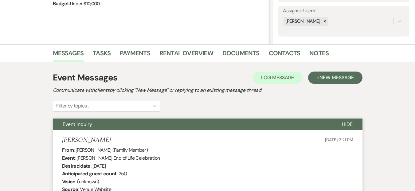
scroll to position [0, 0]
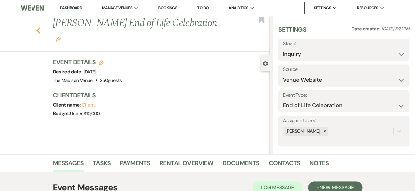
click at [41, 27] on icon "Previous" at bounding box center [38, 30] width 5 height 7
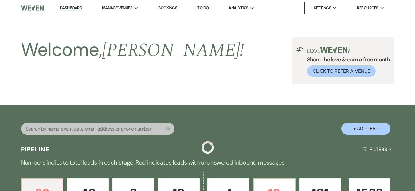
scroll to position [222, 0]
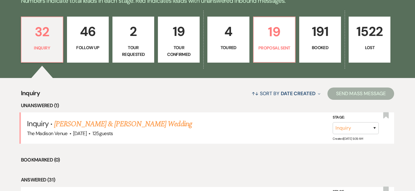
scroll to position [106, 0]
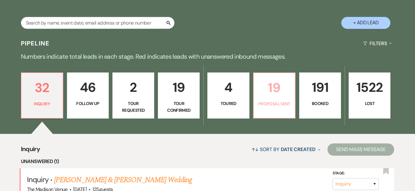
click at [270, 91] on p "19" at bounding box center [274, 87] width 34 height 21
select select "6"
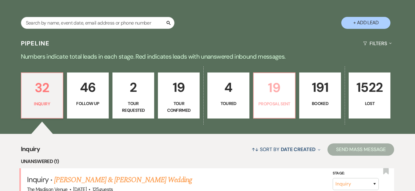
select select "6"
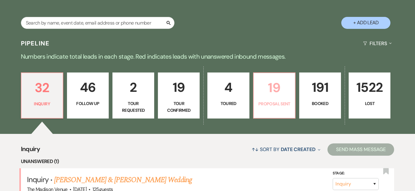
select select "6"
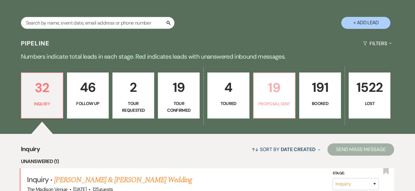
select select "6"
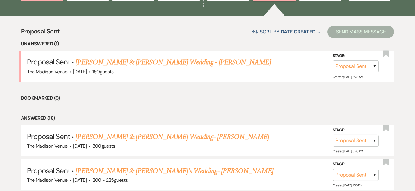
scroll to position [110, 0]
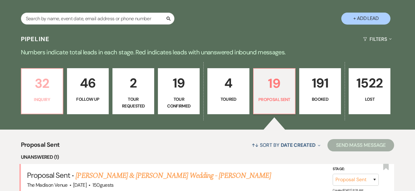
click at [53, 88] on p "32" at bounding box center [42, 83] width 34 height 21
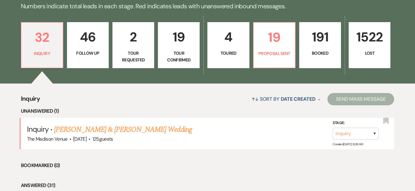
scroll to position [157, 0]
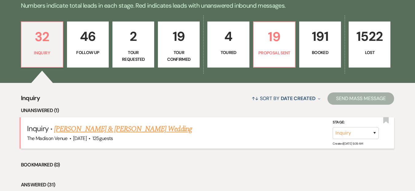
click at [134, 127] on link "Colin Spencer & Lauren Vaccaro's Wedding" at bounding box center [122, 128] width 137 height 11
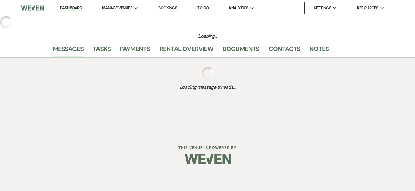
select select "5"
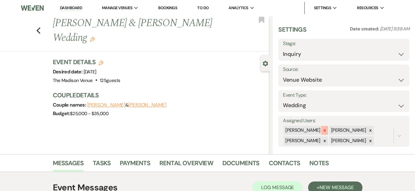
click at [322, 129] on icon at bounding box center [324, 130] width 4 height 4
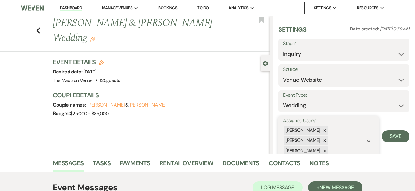
click at [319, 145] on div "Daryl Licursi Chris Jesperson Cherron Bielfeldt" at bounding box center [323, 140] width 80 height 31
click at [322, 141] on icon at bounding box center [324, 140] width 4 height 4
click at [320, 146] on div "Assigned Users: option Chris Jesperson, deselected. option Anthony Licursi focu…" at bounding box center [328, 131] width 100 height 31
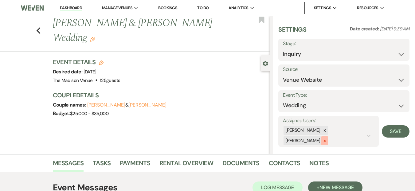
click at [323, 140] on icon at bounding box center [324, 141] width 2 height 2
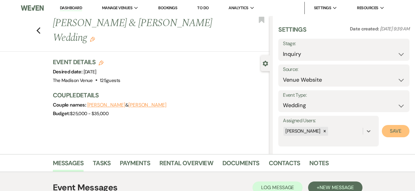
click at [386, 132] on button "Save" at bounding box center [395, 131] width 28 height 12
click at [90, 38] on icon "Edit" at bounding box center [92, 39] width 5 height 5
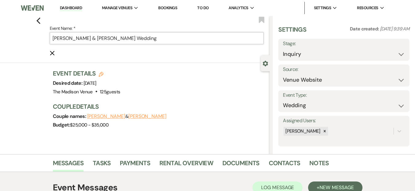
click at [186, 39] on input "Colin Spencer & Lauren Vaccaro's Wedding" at bounding box center [157, 38] width 214 height 12
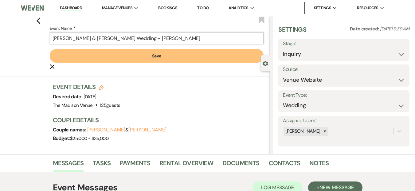
type input "Colin Spencer & Lauren Vaccaro's Wedding - Daryl"
click at [177, 50] on button "Save" at bounding box center [157, 56] width 214 height 14
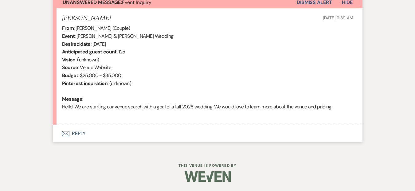
click at [118, 132] on button "Envelope Reply" at bounding box center [207, 133] width 309 height 17
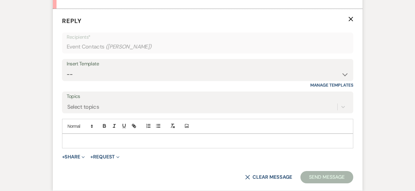
scroll to position [352, 0]
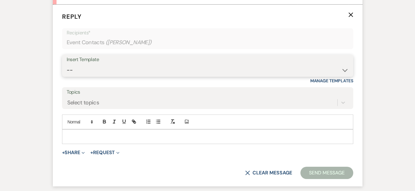
click at [92, 65] on select "-- Weven Planning Portal Introduction (Booked Events) Corporate Lead Follow Up …" at bounding box center [208, 70] width 282 height 12
select select "4626"
click at [67, 64] on select "-- Weven Planning Portal Introduction (Booked Events) Corporate Lead Follow Up …" at bounding box center [208, 70] width 282 height 12
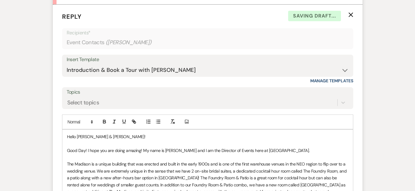
click at [304, 152] on p "Good Day! I hope you are doing amazing! My name is Daryl Licursi and I am the D…" at bounding box center [207, 150] width 281 height 7
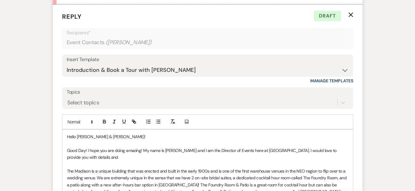
click at [81, 148] on p "Good Day! I hope you are doing amazing! My name is Daryl Licursi and I am the D…" at bounding box center [207, 154] width 281 height 14
click at [123, 156] on p "Good morning! I hope you are doing amazing! My name is Daryl Licursi and I am t…" at bounding box center [207, 154] width 281 height 14
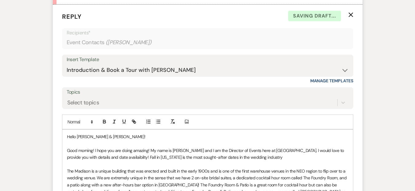
click at [202, 150] on p "Good morning! I hope you are doing amazing! My name is Daryl Licursi and I am t…" at bounding box center [207, 154] width 281 height 14
click at [201, 150] on p "Good morning! I hope you are doing amazing! My name is Daryl Licursi and I am t…" at bounding box center [207, 154] width 281 height 14
click at [128, 159] on p "Good morning! I hope you are doing amazing! My name is Daryl Licursi, and I am …" at bounding box center [207, 154] width 281 height 14
click at [0, 0] on span "availability!" at bounding box center [0, 0] width 0 height 0
click at [264, 159] on p "Good morning! I hope you are doing amazing! My name is Daryl Licursi, and I am …" at bounding box center [207, 154] width 281 height 14
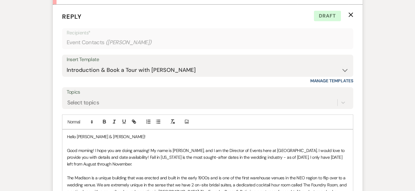
click at [206, 161] on p "Good morning! I hope you are doing amazing! My name is Daryl Licursi, and I am …" at bounding box center [207, 157] width 281 height 21
click at [207, 158] on p "Good morning! I hope you are doing amazing! My name is Daryl Licursi, and I am …" at bounding box center [207, 157] width 281 height 21
click at [305, 157] on p "Good morning! I hope you are doing amazing! My name is Daryl Licursi, and I am …" at bounding box center [207, 157] width 281 height 21
click at [115, 163] on p "Good morning! I hope you are doing amazing! My name is Daryl Licursi, and I am …" at bounding box center [207, 157] width 281 height 21
click at [307, 159] on p "Good morning! I hope you are doing amazing! My name is Daryl Licursi, and I am …" at bounding box center [207, 157] width 281 height 21
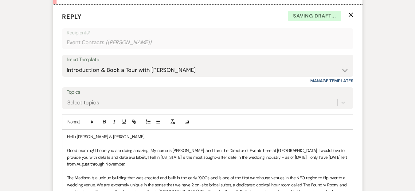
click at [308, 168] on p at bounding box center [207, 171] width 281 height 7
click at [261, 157] on p "Good morning! I hope you are doing amazing! My name is Daryl Licursi, and I am …" at bounding box center [207, 157] width 281 height 21
click at [259, 158] on p "Good morning! I hope you are doing amazing! My name is Daryl Licursi, and I am …" at bounding box center [207, 157] width 281 height 21
click at [0, 0] on span "—as" at bounding box center [0, 0] width 0 height 0
click at [136, 160] on p "Good morning! I hope you are doing amazing! My name is Daryl Licursi, and I am …" at bounding box center [207, 157] width 281 height 21
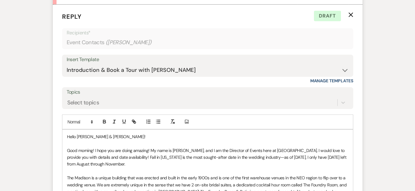
click at [135, 164] on p "Good morning! I hope you are doing amazing! My name is Daryl Licursi, and I am …" at bounding box center [207, 157] width 281 height 21
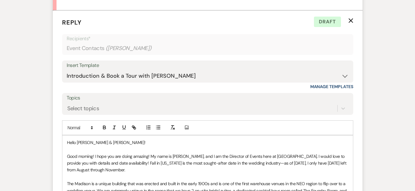
scroll to position [347, 0]
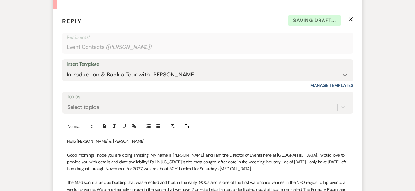
click at [196, 167] on p "Good morning! I hope you are doing amazing! My name is Daryl Licursi, and I am …" at bounding box center [207, 162] width 281 height 21
click at [236, 169] on p "Good morning! I hope you are doing amazing! My name is Daryl Licursi, and I am …" at bounding box center [207, 162] width 281 height 21
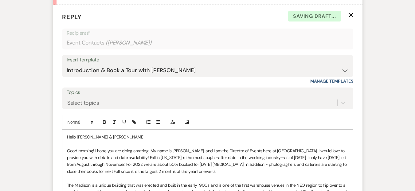
scroll to position [358, 0]
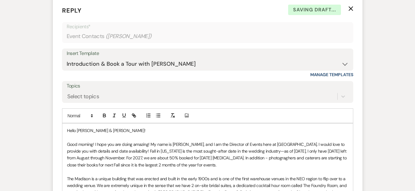
click at [240, 158] on p "Good morning! I hope you are doing amazing! My name is Daryl Licursi, and I am …" at bounding box center [207, 155] width 281 height 28
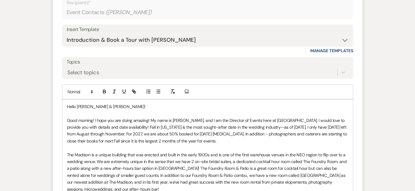
scroll to position [410, 0]
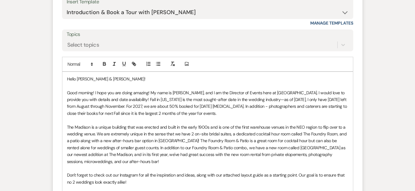
click at [223, 108] on p "Good morning! I hope you are doing amazing! My name is Daryl Licursi, and I am …" at bounding box center [207, 103] width 281 height 28
click at [210, 114] on p "Good morning! I hope you are doing amazing! My name is Daryl Licursi, and I am …" at bounding box center [207, 103] width 281 height 28
click at [185, 113] on p "Good morning! I hope you are doing amazing! My name is Daryl Licursi, and I am …" at bounding box center [207, 103] width 281 height 28
click at [236, 114] on p "Good morning! I hope you are doing amazing! My name is Daryl Licursi, and I am …" at bounding box center [207, 103] width 281 height 28
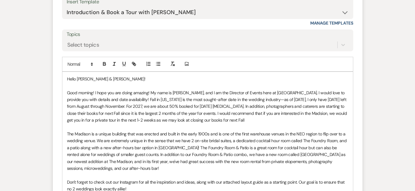
click at [287, 115] on p "Good morning! I hope you are doing amazing! My name is Daryl Licursi, and I am …" at bounding box center [207, 106] width 281 height 34
click at [286, 114] on p "Good morning! I hope you are doing amazing! My name is Daryl Licursi, and I am …" at bounding box center [207, 106] width 281 height 34
click at [0, 0] on span "Correct the spelling error" at bounding box center [0, 0] width 0 height 0
click at [226, 121] on p "Good morning! I hope you are doing amazing! My name is Daryl Licursi, and I am …" at bounding box center [207, 106] width 281 height 34
drag, startPoint x: 227, startPoint y: 120, endPoint x: 232, endPoint y: 124, distance: 6.0
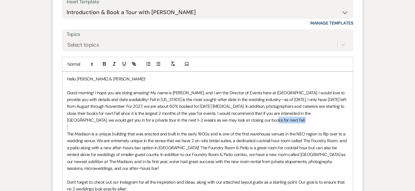
click at [308, 98] on p "Good morning! I hope you are doing amazing! My name is Daryl Licursi, and I am …" at bounding box center [207, 106] width 281 height 34
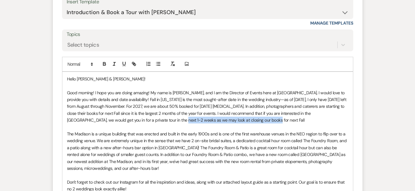
drag, startPoint x: 223, startPoint y: 121, endPoint x: 129, endPoint y: 122, distance: 94.2
click at [129, 122] on p "Good morning! I hope you are doing amazing! My name is Daryl Licursi, and I am …" at bounding box center [207, 106] width 281 height 34
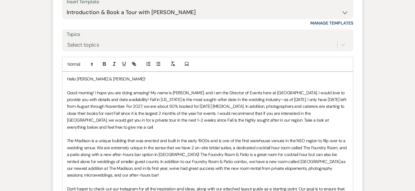
click at [299, 99] on p "Good morning! I hope you are doing amazing! My name is Daryl Licursi, and I am …" at bounding box center [207, 109] width 281 height 41
click at [332, 121] on p "Good morning! I hope you are doing amazing! My name is Daryl Licursi, and I am …" at bounding box center [207, 109] width 281 height 41
click at [290, 108] on p "Good morning! I hope you are doing amazing! My name is Daryl Licursi, and I am …" at bounding box center [207, 109] width 281 height 41
click at [299, 114] on p "Good morning! I hope you are doing amazing! My name is Daryl Licursi, and I am …" at bounding box center [207, 109] width 281 height 41
click at [0, 0] on qb-div "Remove would" at bounding box center [0, 0] width 0 height 0
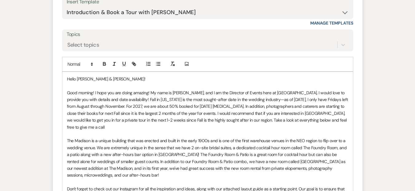
click at [337, 119] on p "Good morning! I hope you are doing amazing! My name is Daryl Licursi, and I am …" at bounding box center [207, 109] width 281 height 41
click at [190, 110] on p "Good morning! I hope you are doing amazing! My name is Daryl Licursi, and I am …" at bounding box center [207, 109] width 281 height 41
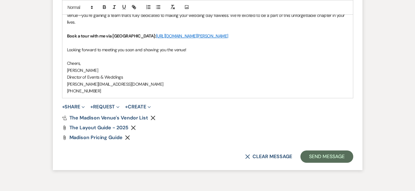
scroll to position [877, 0]
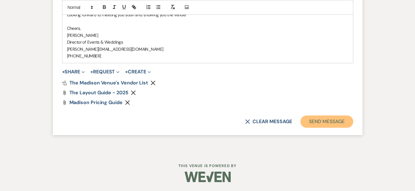
click at [305, 123] on button "Send Message" at bounding box center [326, 121] width 52 height 12
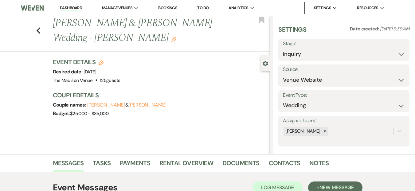
scroll to position [307, 0]
click at [296, 50] on select "Inquiry Follow Up Tour Requested Tour Confirmed Toured Proposal Sent Booked Lost" at bounding box center [344, 54] width 122 height 12
select select "9"
click at [283, 48] on select "Inquiry Follow Up Tour Requested Tour Confirmed Toured Proposal Sent Booked Lost" at bounding box center [344, 54] width 122 height 12
click at [396, 52] on button "Save" at bounding box center [395, 50] width 27 height 12
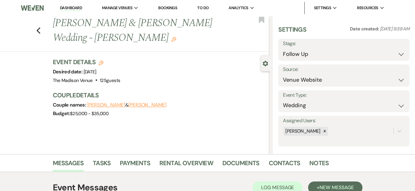
click at [61, 8] on link "Dashboard" at bounding box center [71, 8] width 22 height 6
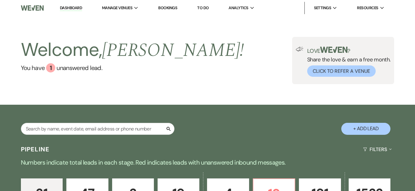
scroll to position [127, 0]
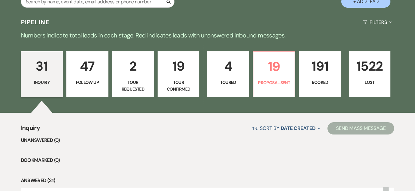
click at [229, 79] on p "Toured" at bounding box center [228, 82] width 34 height 7
select select "5"
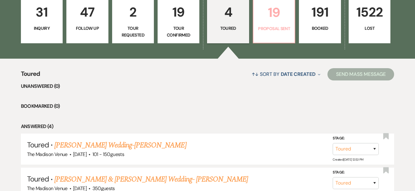
click at [270, 25] on link "19 Proposal Sent" at bounding box center [274, 20] width 42 height 46
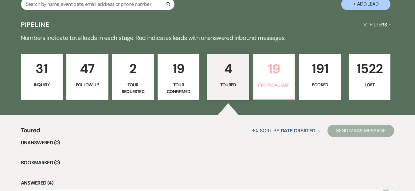
select select "6"
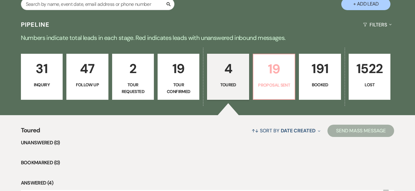
select select "6"
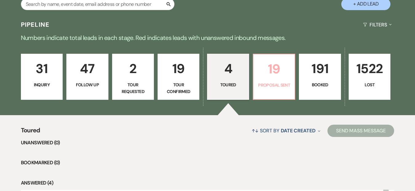
select select "6"
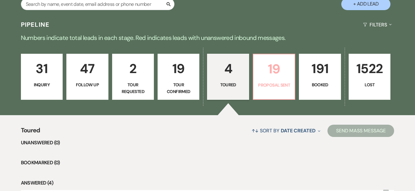
select select "6"
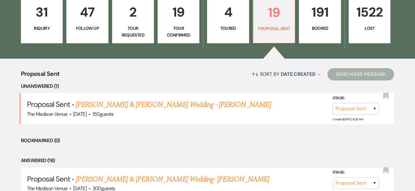
scroll to position [182, 0]
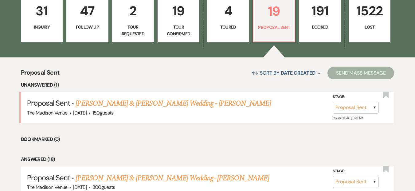
click at [237, 28] on p "Toured" at bounding box center [228, 27] width 34 height 7
select select "5"
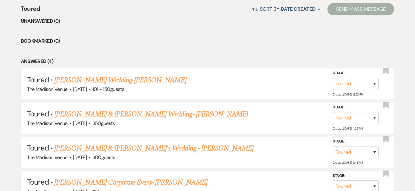
scroll to position [301, 0]
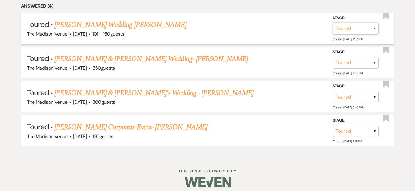
click at [376, 31] on select "Inquiry Follow Up Tour Requested Tour Confirmed Toured Proposal Sent Booked Lost" at bounding box center [355, 29] width 46 height 12
select select "8"
click at [332, 23] on select "Inquiry Follow Up Tour Requested Tour Confirmed Toured Proposal Sent Booked Lost" at bounding box center [355, 29] width 46 height 12
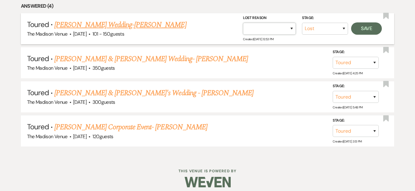
click at [285, 32] on select "Booked Elsewhere Budget Date Unavailable No Response Not a Good Match Capacity …" at bounding box center [269, 29] width 53 height 12
click at [243, 23] on select "Booked Elsewhere Budget Date Unavailable No Response Not a Good Match Capacity …" at bounding box center [269, 29] width 53 height 12
click at [261, 30] on select "Booked Elsewhere Budget Date Unavailable No Response Not a Good Match Capacity …" at bounding box center [269, 29] width 53 height 12
select select "5"
click at [243, 23] on select "Booked Elsewhere Budget Date Unavailable No Response Not a Good Match Capacity …" at bounding box center [269, 29] width 53 height 12
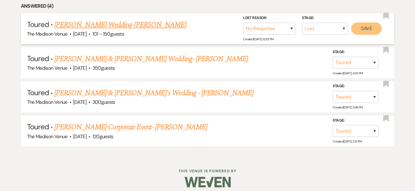
click at [367, 26] on button "Save" at bounding box center [366, 28] width 31 height 12
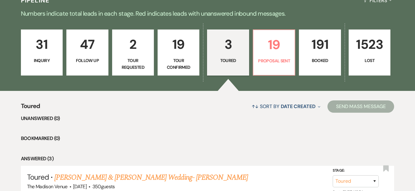
click at [183, 61] on p "Tour Confirmed" at bounding box center [178, 64] width 34 height 14
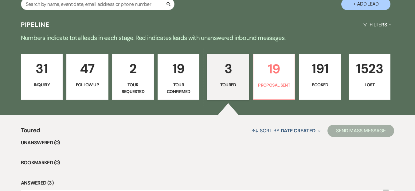
select select "4"
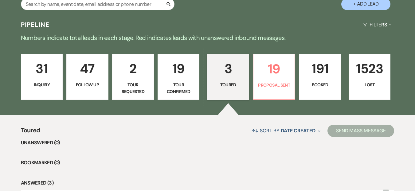
select select "4"
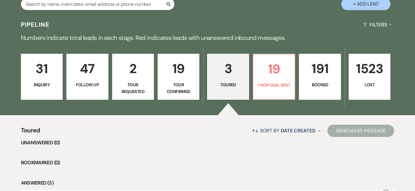
select select "4"
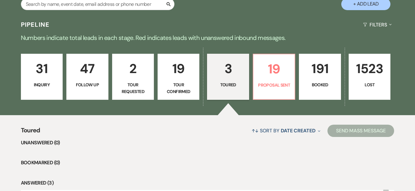
select select "4"
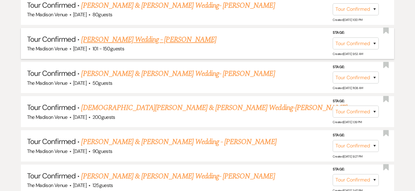
scroll to position [358, 0]
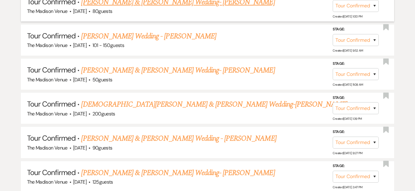
click at [203, 6] on link "TYLER GRANT & KAYLA SABO's Wedding- Cher" at bounding box center [177, 2] width 193 height 11
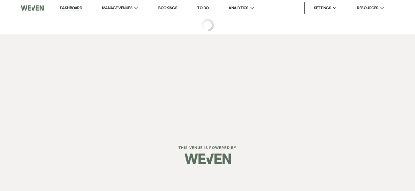
select select "4"
select select "5"
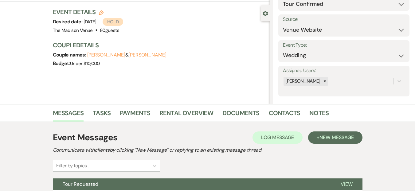
scroll to position [108, 0]
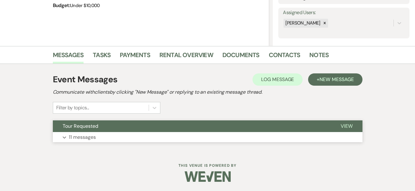
click at [137, 136] on button "Expand 11 messages" at bounding box center [207, 137] width 309 height 10
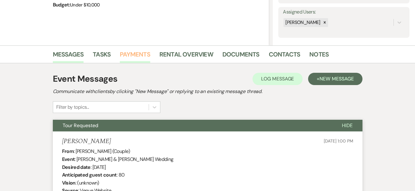
click at [125, 52] on link "Payments" at bounding box center [135, 56] width 30 height 14
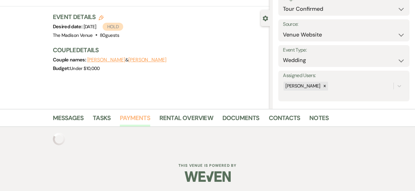
scroll to position [76, 0]
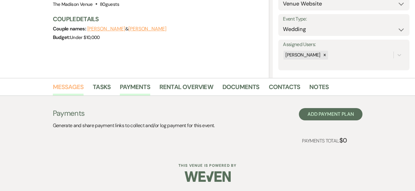
click at [69, 85] on link "Messages" at bounding box center [68, 89] width 31 height 14
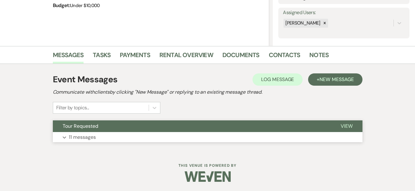
click at [154, 132] on button "Expand 11 messages" at bounding box center [207, 137] width 309 height 10
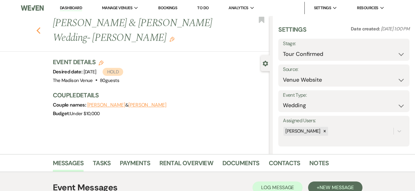
click at [40, 29] on use "button" at bounding box center [38, 30] width 4 height 7
select select "4"
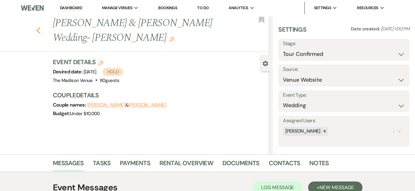
select select "4"
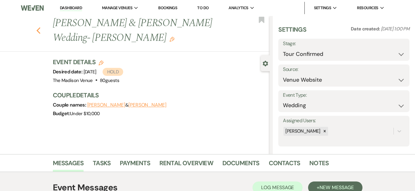
select select "4"
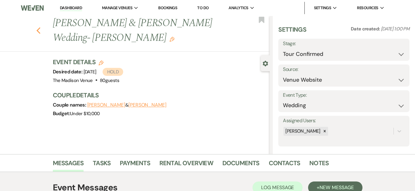
select select "4"
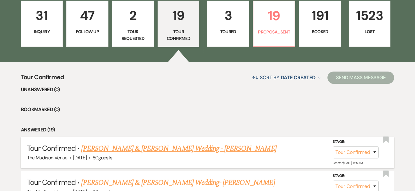
scroll to position [109, 0]
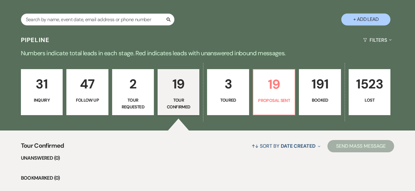
click at [311, 93] on p "191" at bounding box center [320, 84] width 34 height 21
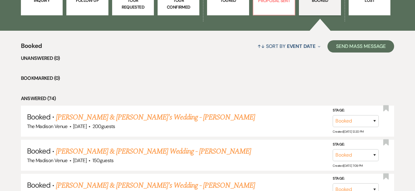
scroll to position [208, 0]
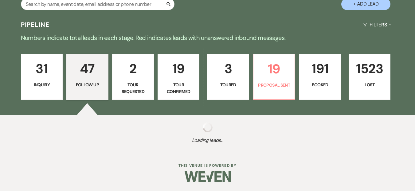
select select "9"
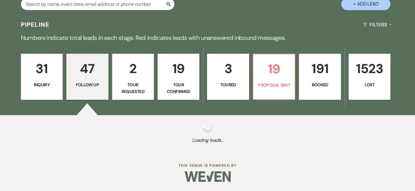
select select "9"
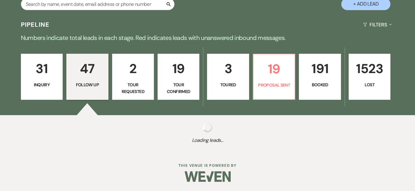
select select "9"
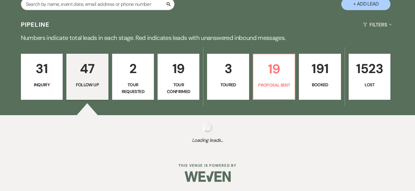
select select "9"
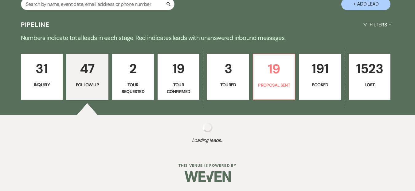
select select "9"
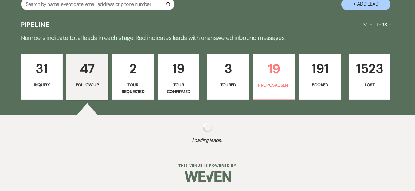
select select "9"
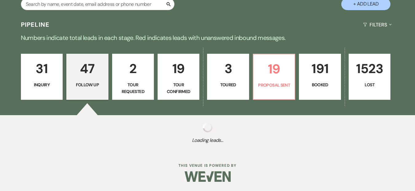
select select "9"
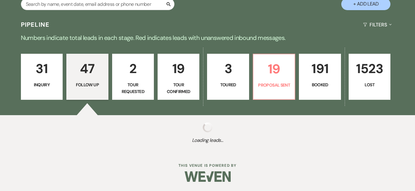
select select "9"
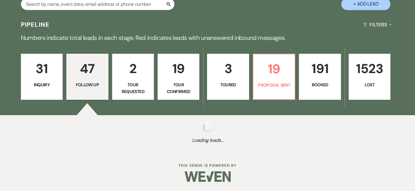
select select "9"
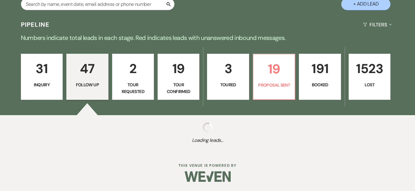
select select "9"
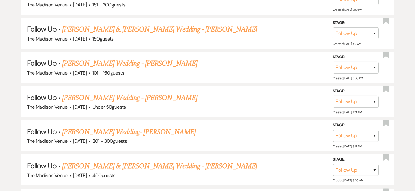
scroll to position [1092, 0]
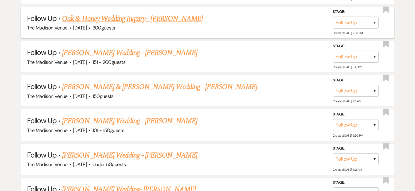
click at [157, 19] on link "Oak & Honey Wedding Inquiry - Daryl" at bounding box center [132, 18] width 141 height 11
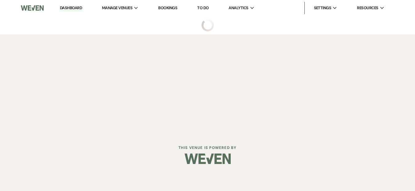
select select "9"
select select "5"
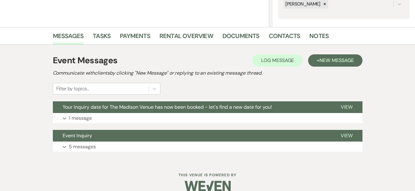
scroll to position [137, 0]
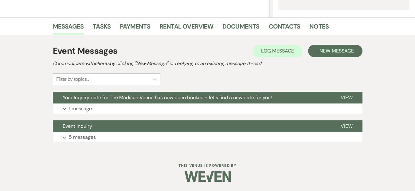
click at [145, 145] on div "Event Messages Log Log Message + New Message Communicate with clients by clicki…" at bounding box center [208, 93] width 350 height 116
click at [119, 107] on button "Expand 1 message" at bounding box center [207, 108] width 309 height 10
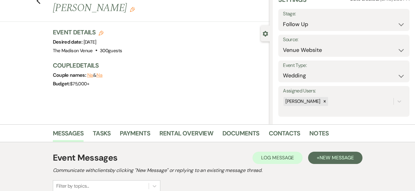
scroll to position [0, 0]
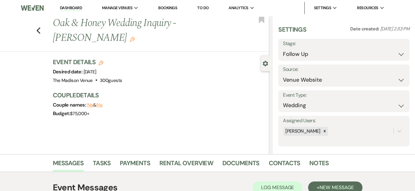
click at [217, 117] on div "Previous Oak & Honey Wedding Inquiry - Daryl Edit Bookmark Gear Settings Settin…" at bounding box center [134, 85] width 269 height 138
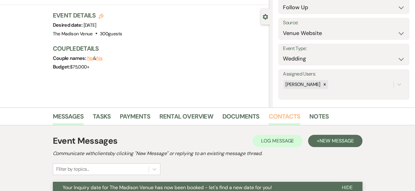
click at [288, 118] on link "Contacts" at bounding box center [285, 118] width 32 height 14
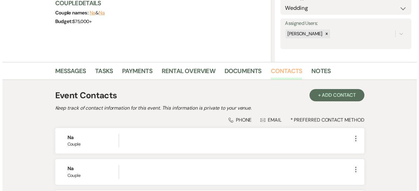
scroll to position [157, 0]
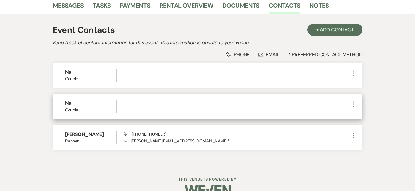
click at [356, 105] on icon "More" at bounding box center [353, 103] width 7 height 7
click at [361, 124] on icon "Archive" at bounding box center [359, 126] width 5 height 5
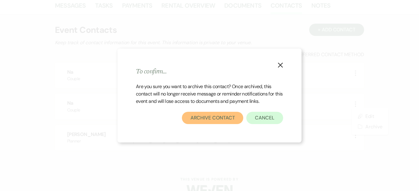
click at [221, 118] on button "Archive Contact" at bounding box center [213, 118] width 62 height 12
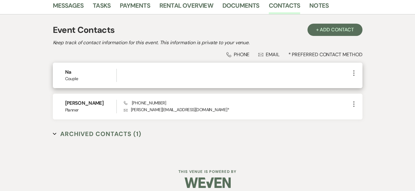
click at [352, 73] on icon "More" at bounding box center [353, 72] width 7 height 7
click at [357, 96] on use "button" at bounding box center [359, 95] width 4 height 4
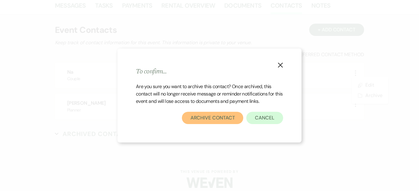
click at [222, 116] on button "Archive Contact" at bounding box center [213, 118] width 62 height 12
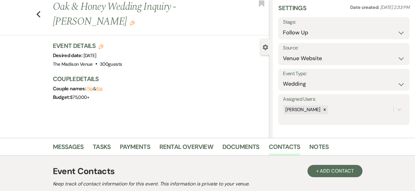
scroll to position [0, 0]
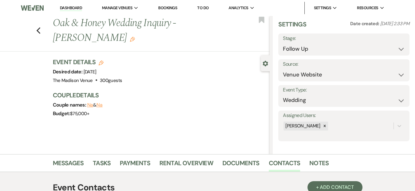
click at [113, 123] on div "Previous Oak & Honey Wedding Inquiry - Daryl Edit Bookmark Gear Settings Settin…" at bounding box center [134, 85] width 269 height 138
click at [71, 166] on link "Messages" at bounding box center [68, 165] width 31 height 14
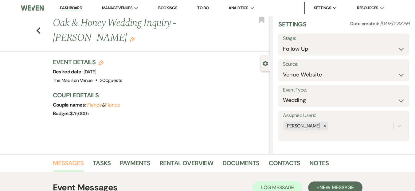
scroll to position [137, 0]
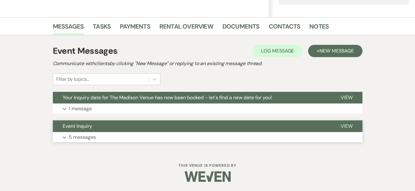
click at [128, 141] on button "Expand 5 messages" at bounding box center [207, 137] width 309 height 10
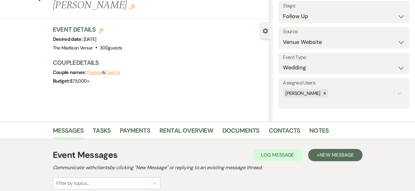
scroll to position [0, 0]
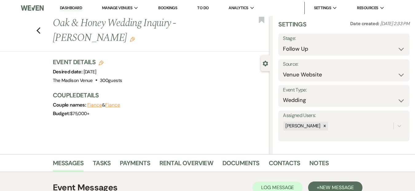
click at [37, 22] on div "Previous Oak & Honey Wedding Inquiry - Daryl Edit Bookmark" at bounding box center [133, 34] width 272 height 36
click at [40, 27] on use "button" at bounding box center [38, 30] width 4 height 7
select select "9"
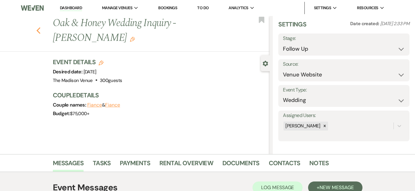
select select "9"
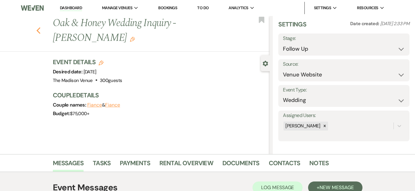
select select "9"
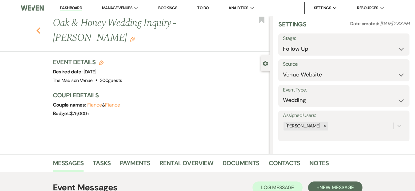
select select "9"
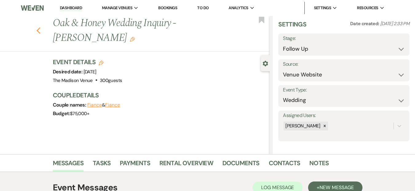
select select "9"
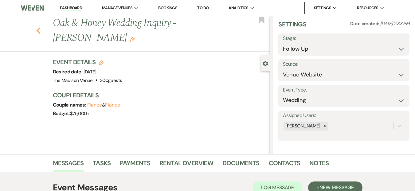
select select "9"
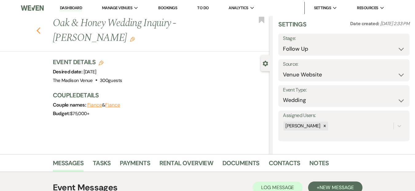
select select "9"
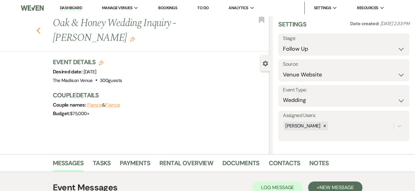
select select "9"
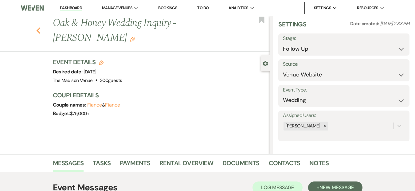
select select "9"
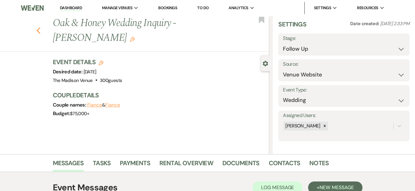
select select "9"
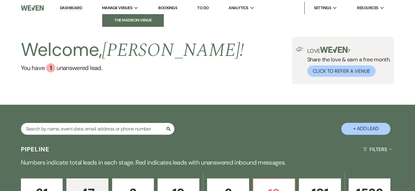
click at [129, 16] on link "The Madison Venue" at bounding box center [132, 20] width 61 height 12
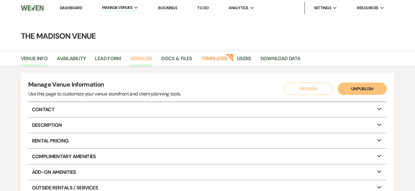
click at [138, 60] on link "Vendors" at bounding box center [141, 61] width 22 height 12
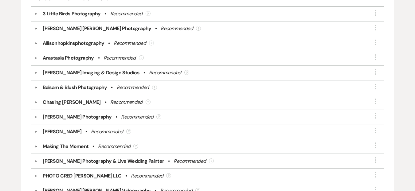
scroll to position [1994, 0]
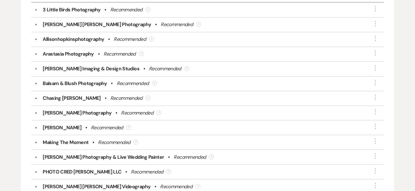
click at [34, 115] on div "▼ Hannah Cessna Photography • Recommended ? More" at bounding box center [207, 113] width 352 height 15
click at [35, 113] on button "▼" at bounding box center [36, 112] width 7 height 3
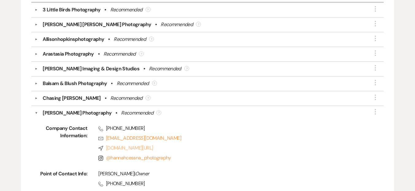
click at [157, 150] on link "Compass hannahcessnaphotography.com/" at bounding box center [230, 147] width 265 height 7
click at [37, 113] on button "▼" at bounding box center [36, 112] width 3 height 7
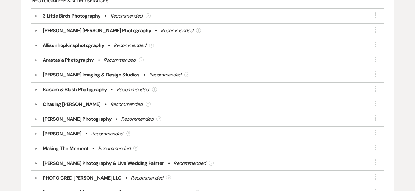
scroll to position [1988, 0]
click at [37, 32] on button "▼" at bounding box center [36, 30] width 7 height 3
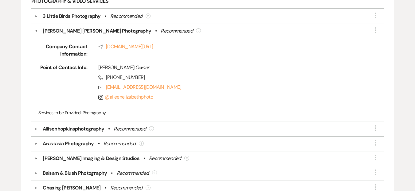
click at [36, 16] on button "▼" at bounding box center [36, 16] width 7 height 3
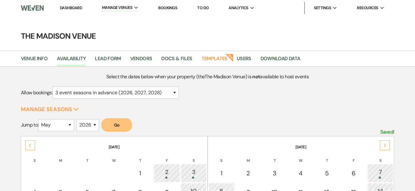
select select "3"
select select "5"
select select "2026"
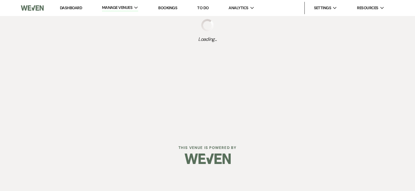
select select "3"
select select "2026"
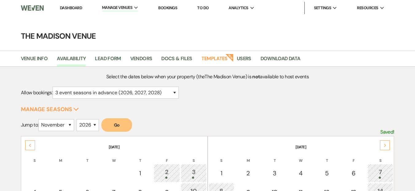
select select "3"
select select "11"
select select "2026"
drag, startPoint x: 284, startPoint y: 105, endPoint x: 279, endPoint y: 103, distance: 5.1
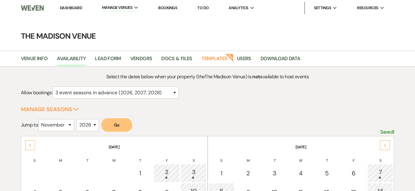
click at [117, 20] on li "The Madison Venue" at bounding box center [132, 20] width 55 height 6
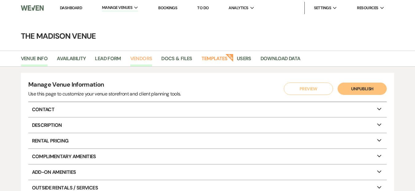
click at [138, 60] on link "Vendors" at bounding box center [141, 61] width 22 height 12
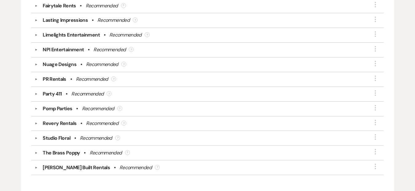
scroll to position [1043, 0]
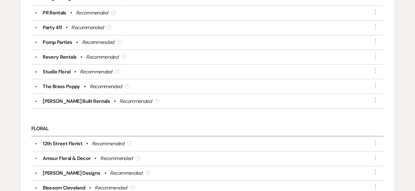
click at [35, 142] on button "▼" at bounding box center [36, 143] width 7 height 3
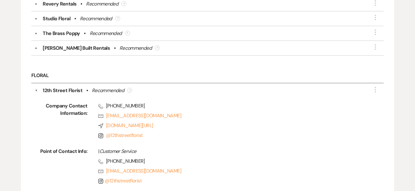
scroll to position [1158, 0]
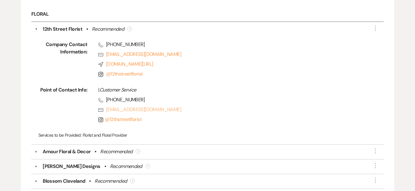
click at [175, 113] on link "Rsvp [EMAIL_ADDRESS][DOMAIN_NAME]" at bounding box center [230, 109] width 265 height 7
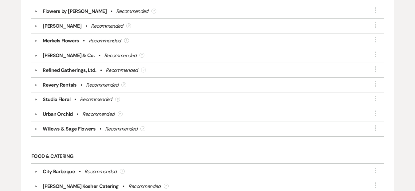
scroll to position [1410, 0]
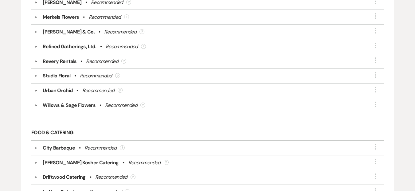
click at [33, 75] on button "▼" at bounding box center [36, 76] width 7 height 3
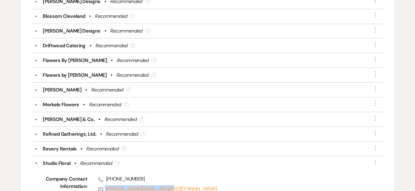
scroll to position [1317, 0]
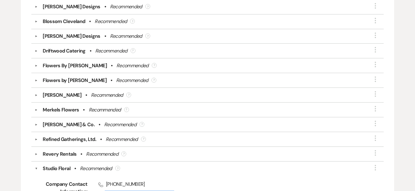
click at [37, 22] on button "▼" at bounding box center [36, 21] width 7 height 3
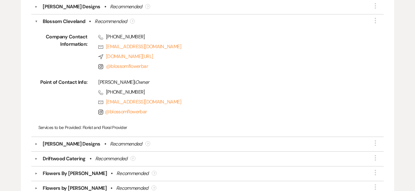
click at [37, 19] on button "▼" at bounding box center [36, 21] width 3 height 7
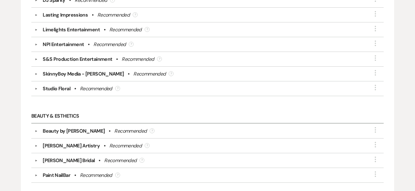
scroll to position [0, 0]
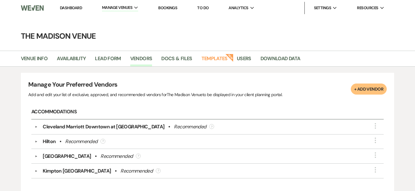
click at [77, 10] on link "Dashboard" at bounding box center [71, 7] width 22 height 5
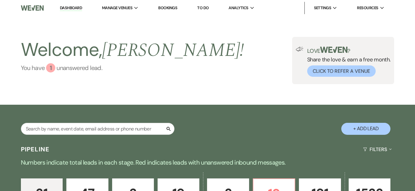
click at [90, 69] on link "You have 1 unanswered lead ." at bounding box center [132, 67] width 223 height 9
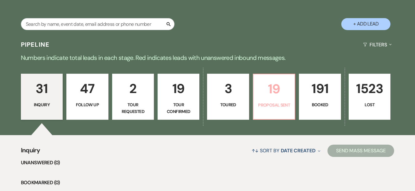
click at [266, 99] on link "19 Proposal Sent" at bounding box center [274, 97] width 42 height 46
select select "6"
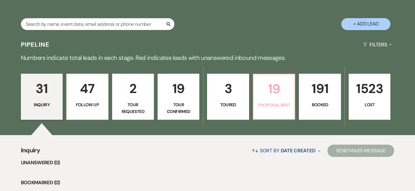
select select "6"
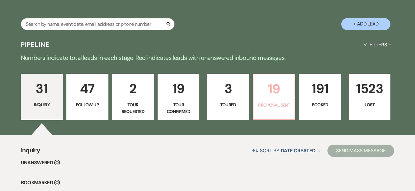
select select "6"
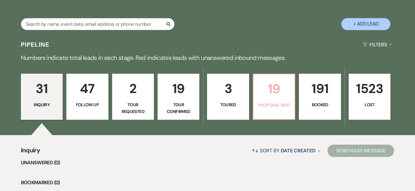
select select "6"
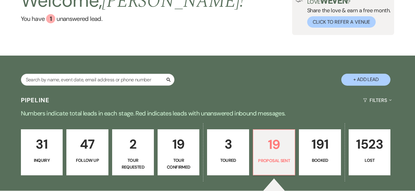
scroll to position [147, 0]
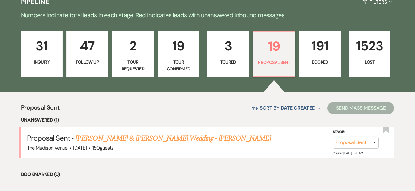
click at [34, 31] on link "31 Inquiry" at bounding box center [42, 54] width 42 height 46
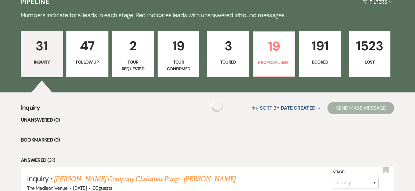
click at [45, 63] on p "Inquiry" at bounding box center [42, 62] width 34 height 7
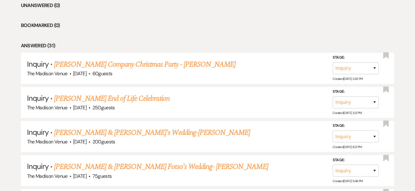
scroll to position [261, 0]
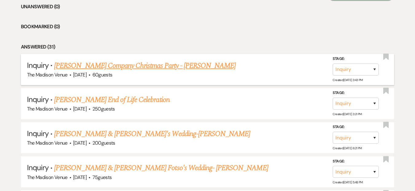
click at [98, 66] on link "[PERSON_NAME] Company Christmas Party - [PERSON_NAME]" at bounding box center [144, 65] width 181 height 11
select select "5"
select select "13"
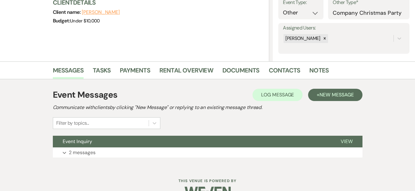
scroll to position [108, 0]
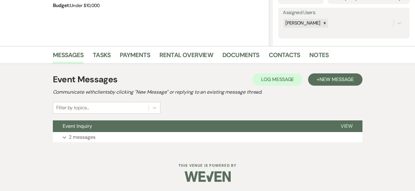
click at [132, 144] on div "Event Messages Log Log Message + New Message Communicate with clients by clicki…" at bounding box center [207, 107] width 309 height 75
click at [130, 138] on button "Expand 2 messages" at bounding box center [207, 137] width 309 height 10
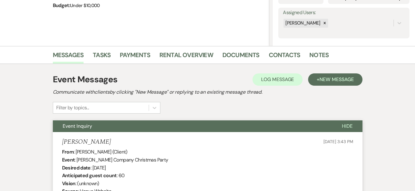
scroll to position [0, 0]
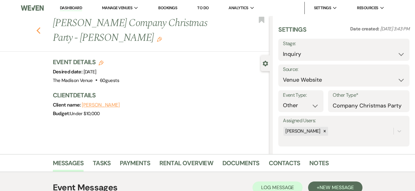
click at [41, 31] on icon "Previous" at bounding box center [38, 30] width 5 height 7
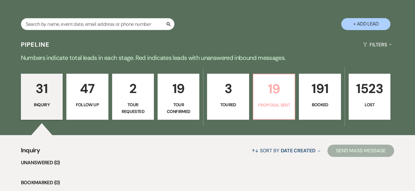
click at [283, 77] on link "19 Proposal Sent" at bounding box center [274, 97] width 42 height 46
select select "6"
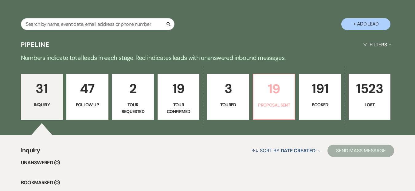
select select "6"
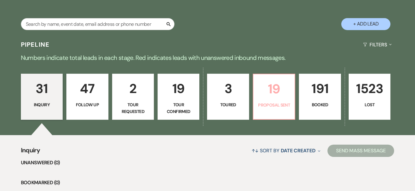
select select "6"
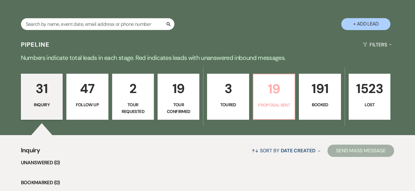
select select "6"
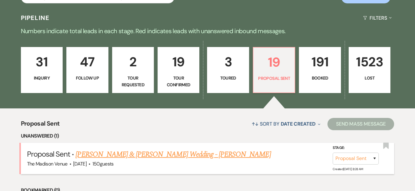
scroll to position [216, 0]
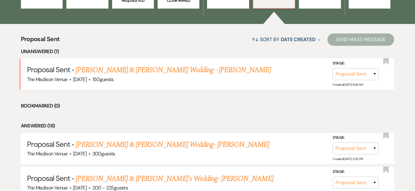
click at [161, 54] on li "Unanswered (1)" at bounding box center [207, 52] width 373 height 8
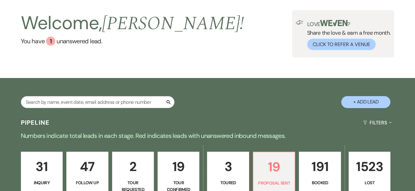
scroll to position [0, 0]
